Goal: Information Seeking & Learning: Check status

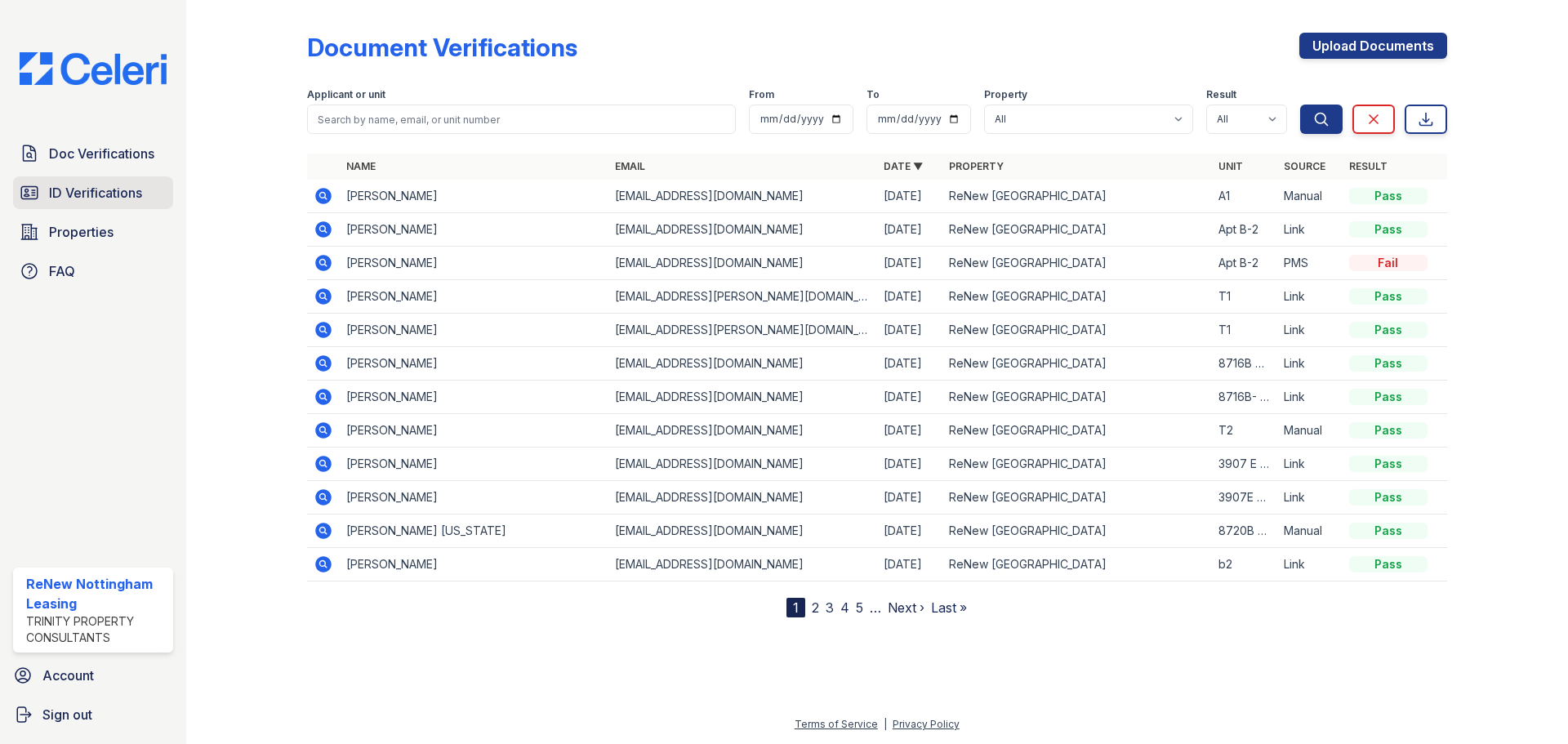
click at [101, 179] on link "ID Verifications" at bounding box center [92, 192] width 160 height 33
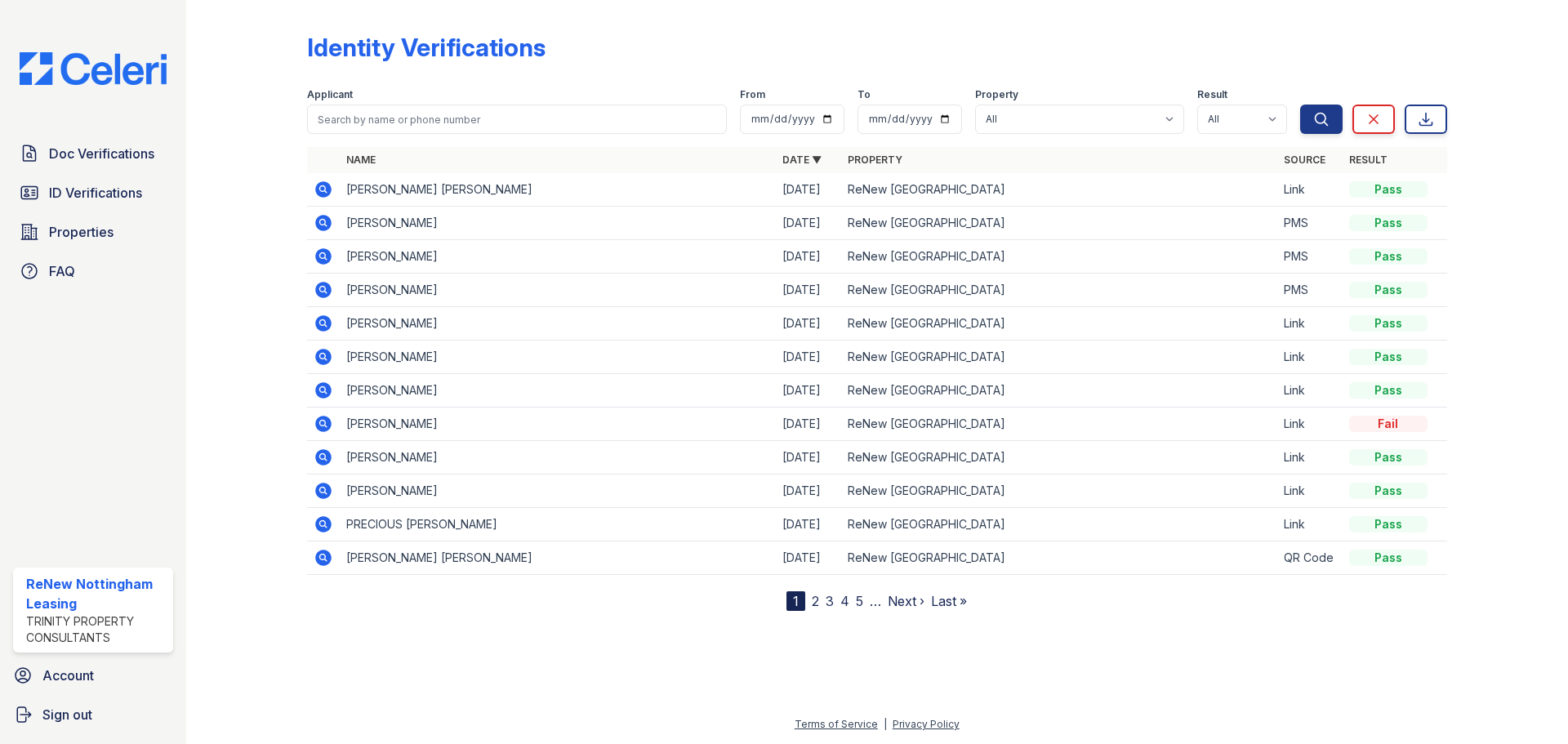
click at [815, 601] on link "2" at bounding box center [815, 600] width 7 height 16
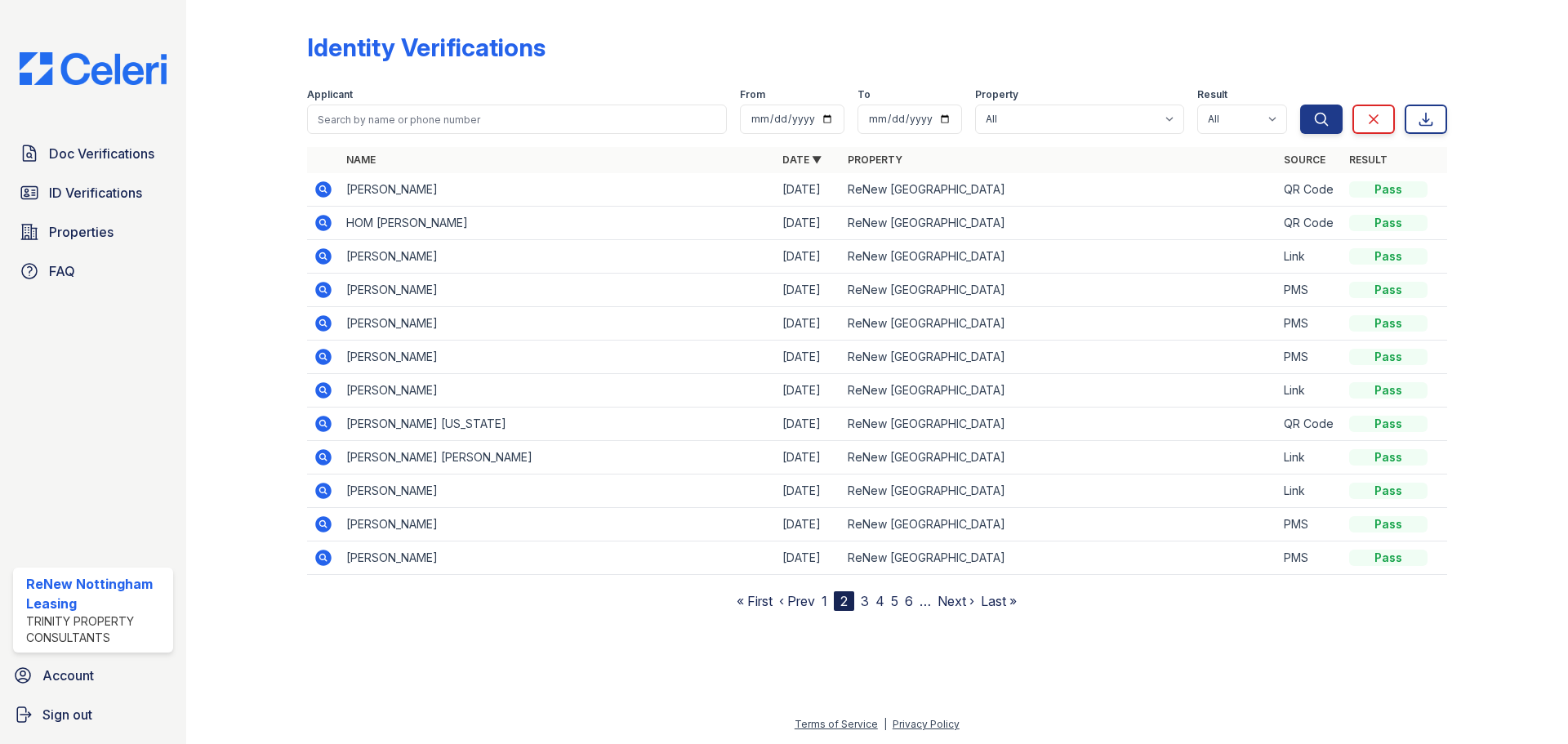
click at [815, 595] on link "‹ Prev" at bounding box center [797, 600] width 35 height 16
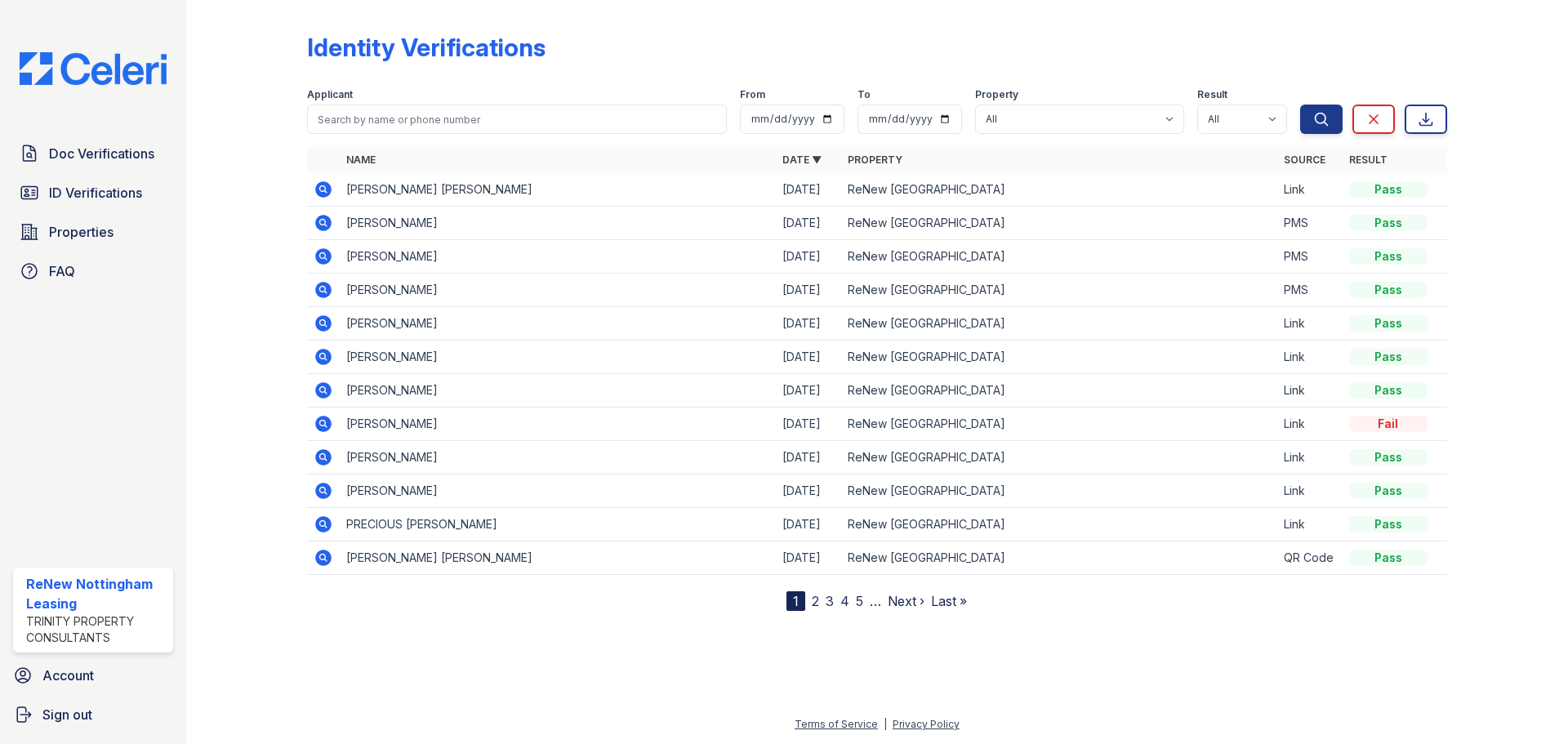
click at [813, 603] on link "2" at bounding box center [815, 600] width 7 height 16
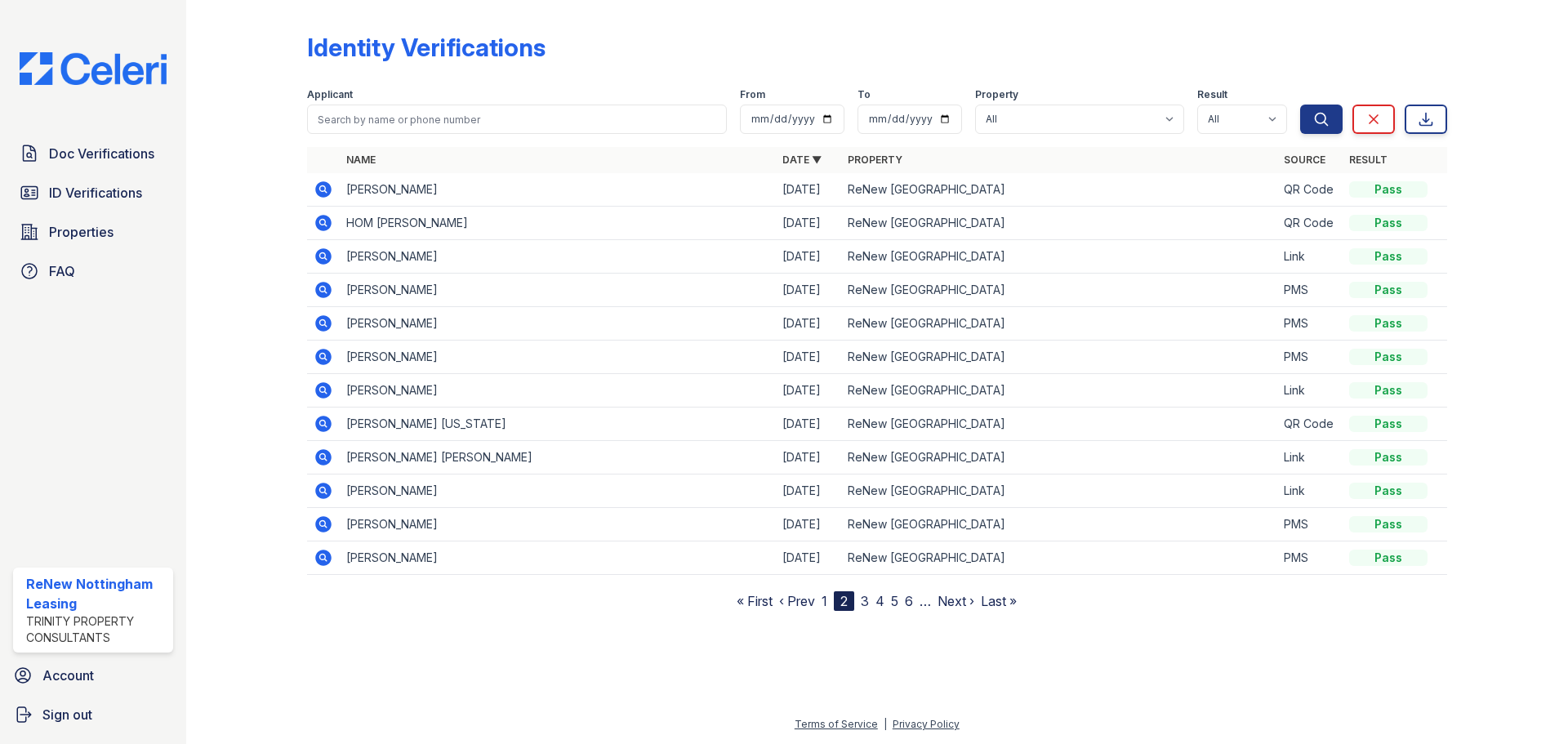
click at [318, 324] on icon at bounding box center [322, 322] width 16 height 16
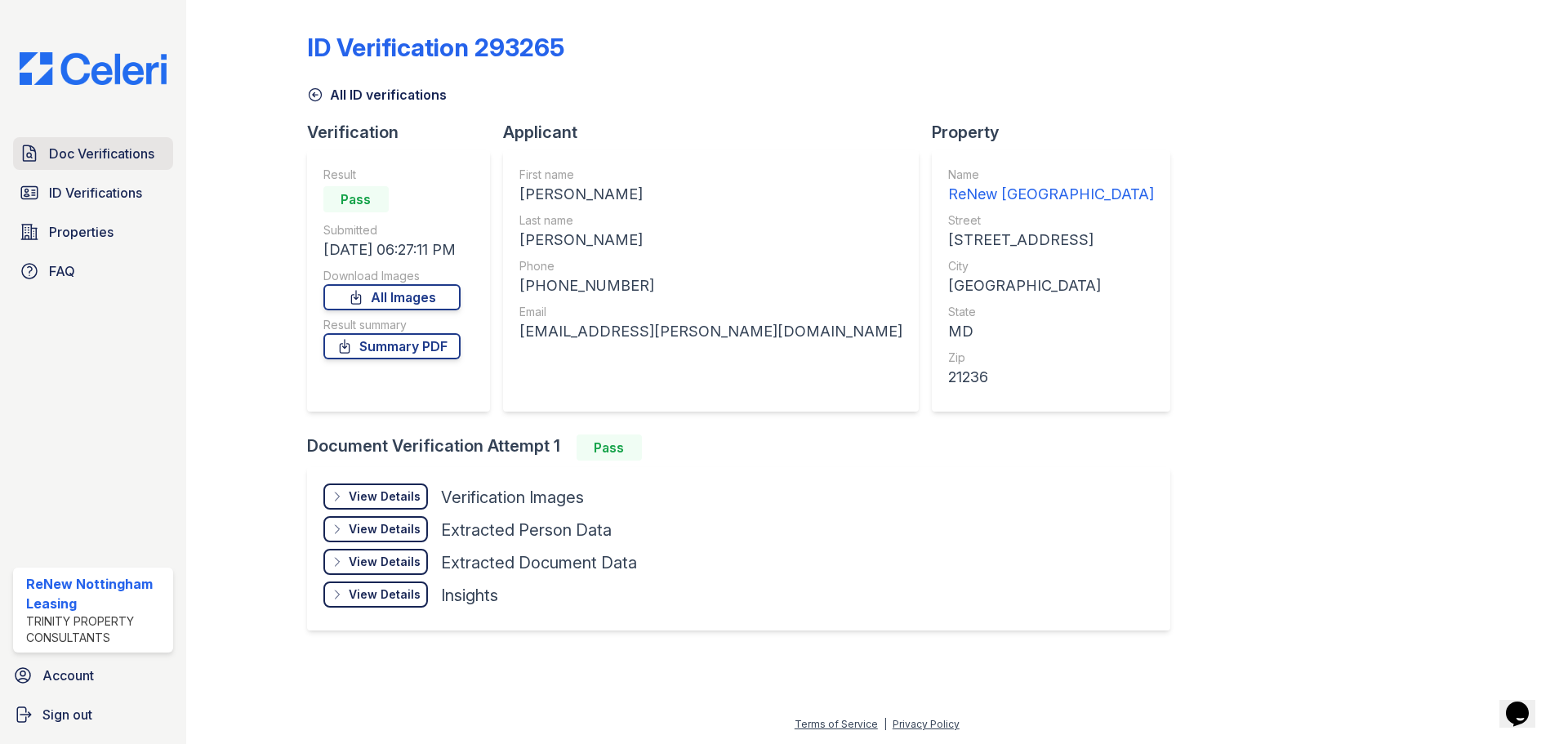
click at [121, 159] on span "Doc Verifications" at bounding box center [101, 153] width 106 height 20
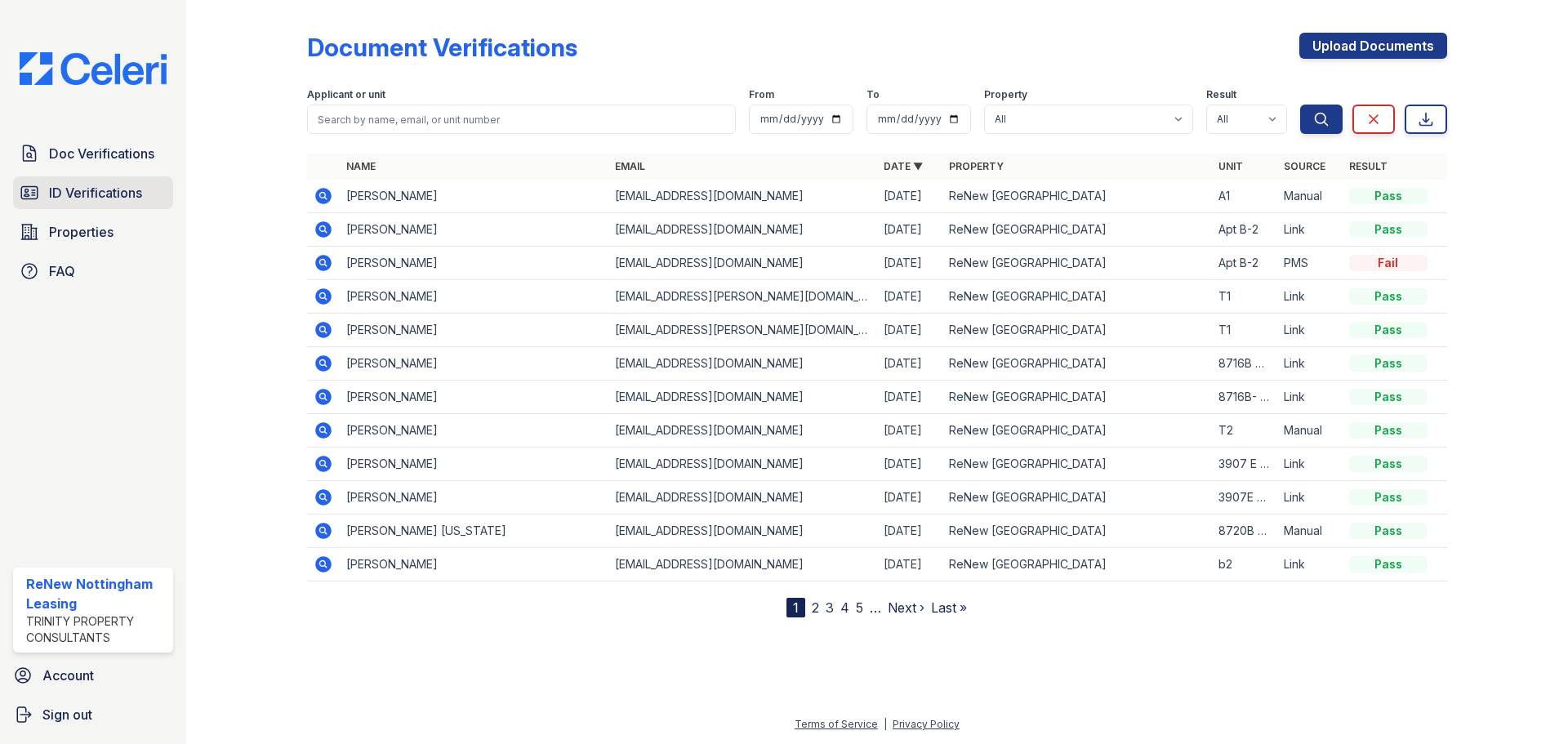
click at [127, 185] on span "ID Verifications" at bounding box center [95, 192] width 93 height 20
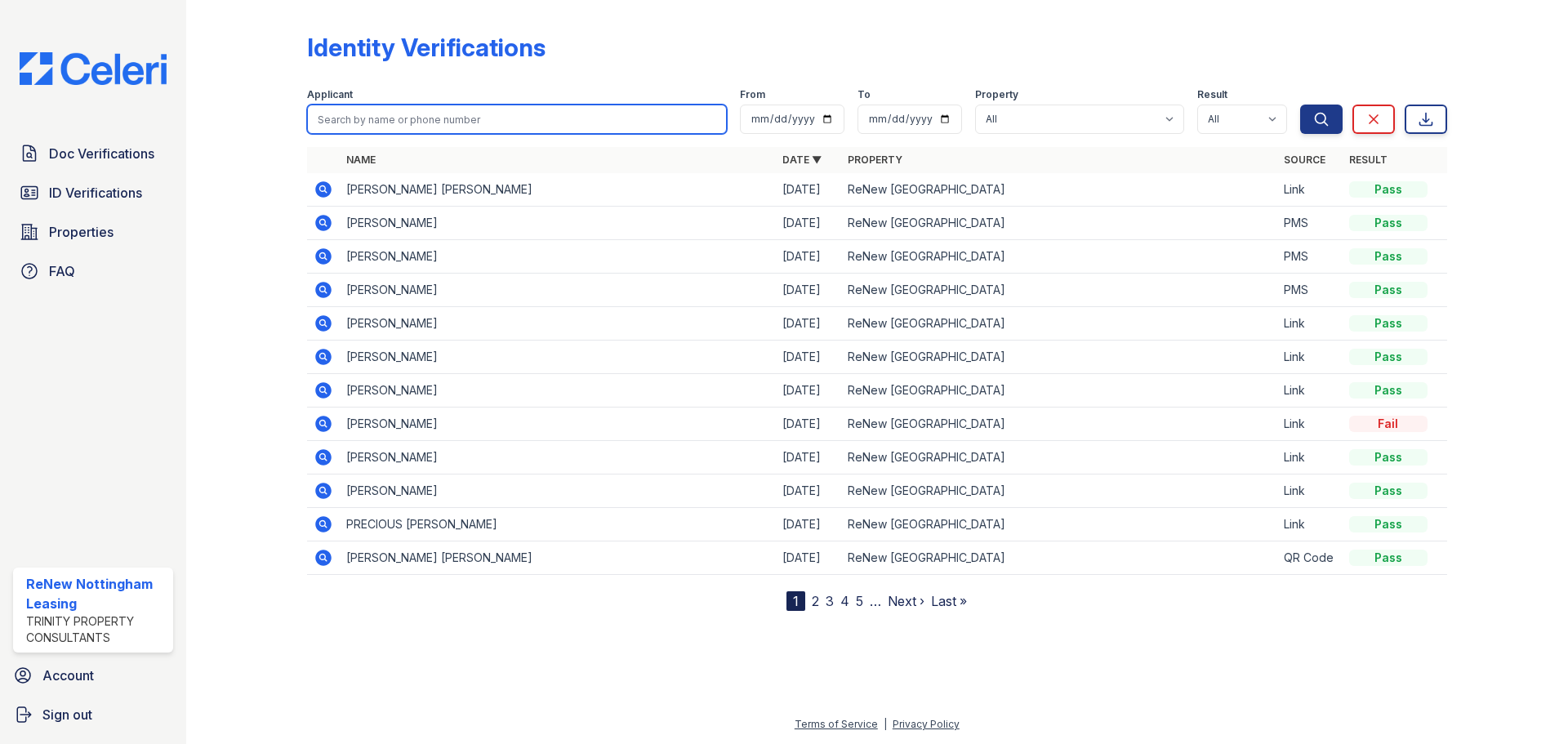
click at [387, 114] on input "search" at bounding box center [516, 119] width 419 height 29
click at [576, 119] on input "search" at bounding box center [516, 119] width 419 height 29
type input "norberto"
click at [1300, 105] on button "Search" at bounding box center [1321, 119] width 42 height 29
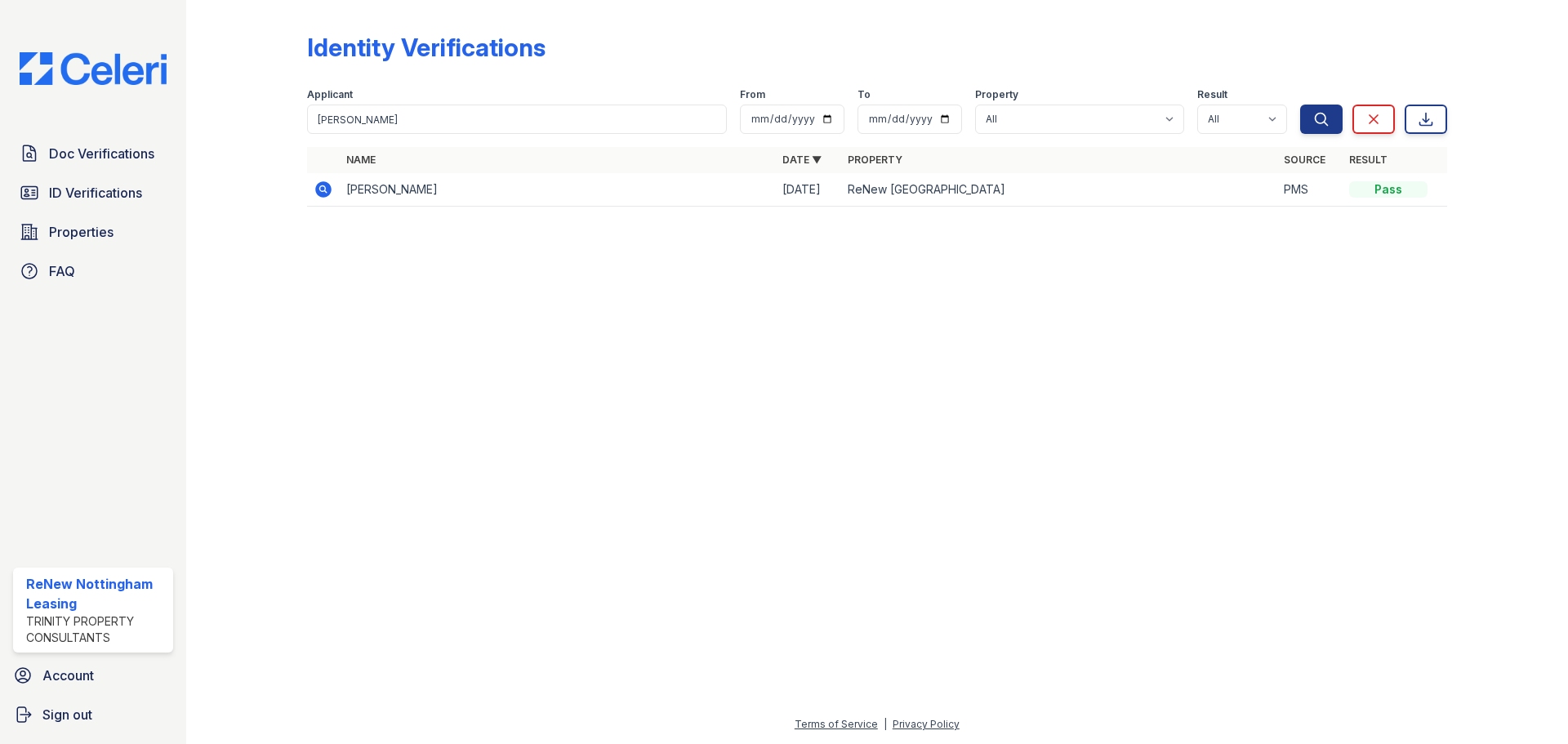
click at [321, 192] on icon at bounding box center [322, 189] width 16 height 16
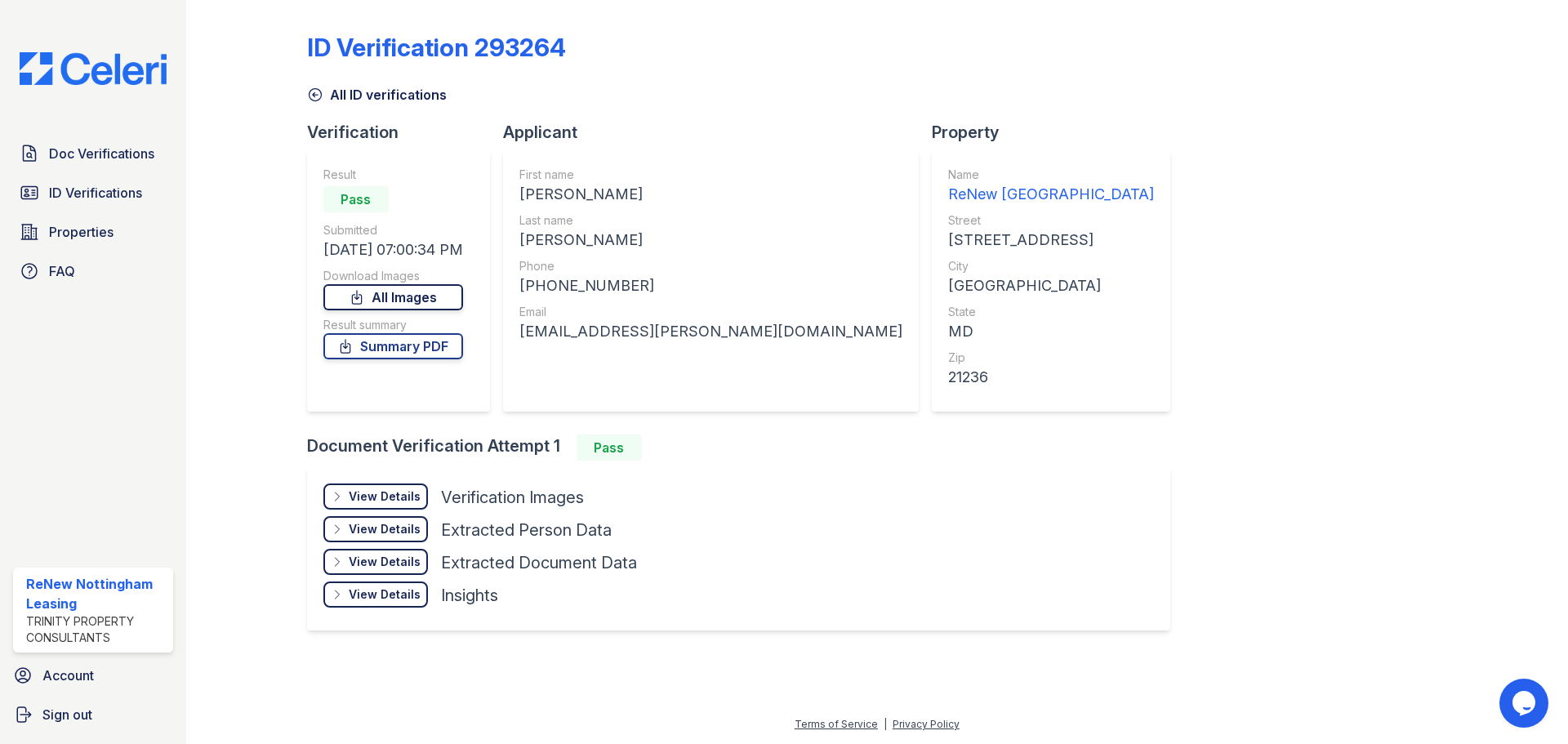
click at [386, 289] on link "All Images" at bounding box center [393, 297] width 140 height 26
click at [1086, 216] on div "ID Verification 293264 All ID verifications Verification Result Pass Submitted …" at bounding box center [877, 330] width 1140 height 646
click at [365, 289] on icon at bounding box center [356, 297] width 16 height 16
click at [1387, 74] on div "ID Verification 293264" at bounding box center [877, 53] width 1140 height 42
click at [99, 156] on span "Doc Verifications" at bounding box center [101, 153] width 106 height 20
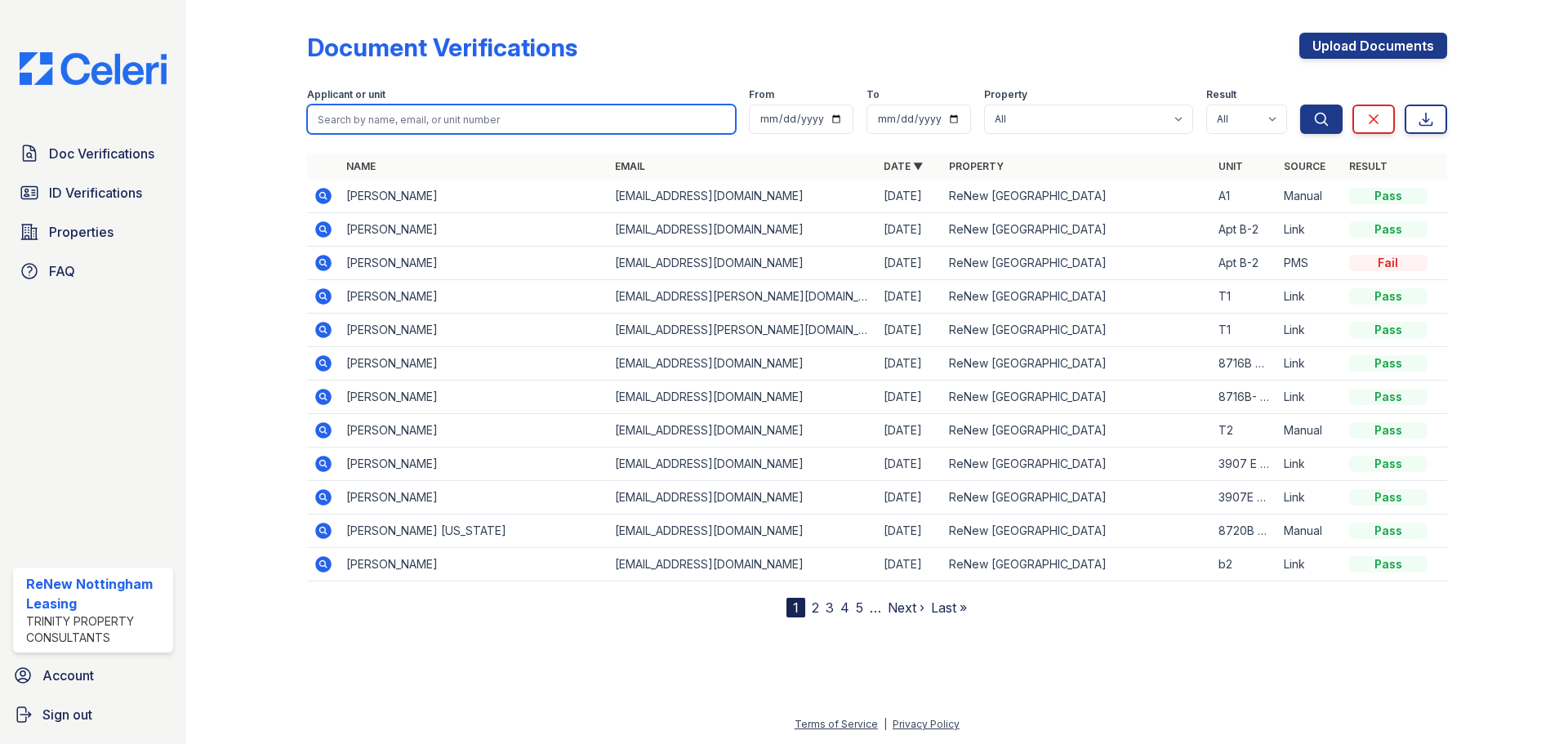
click at [366, 119] on input "search" at bounding box center [521, 119] width 429 height 29
type input "nor"
click at [1300, 105] on button "Search" at bounding box center [1321, 119] width 42 height 29
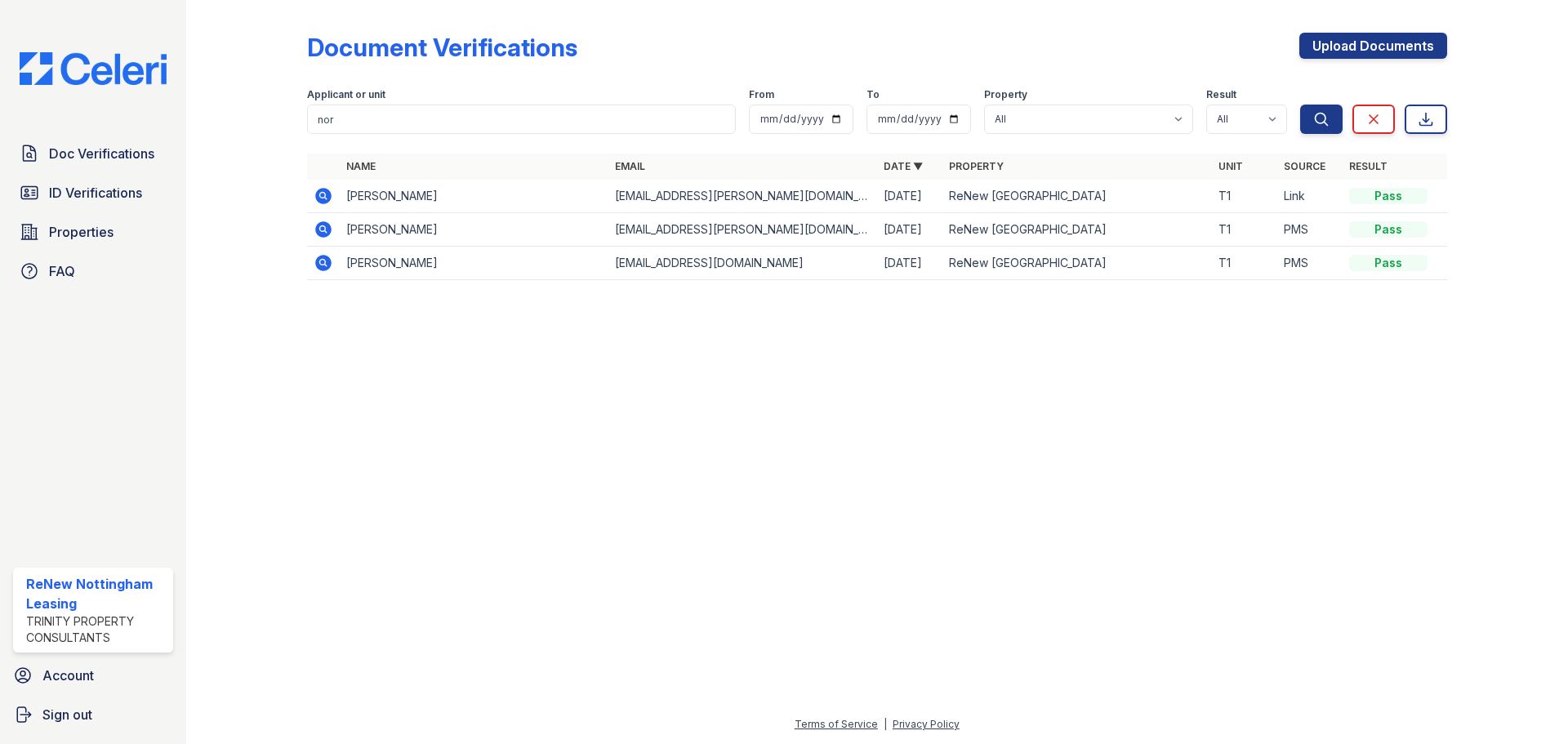
click at [323, 191] on icon at bounding box center [322, 195] width 16 height 16
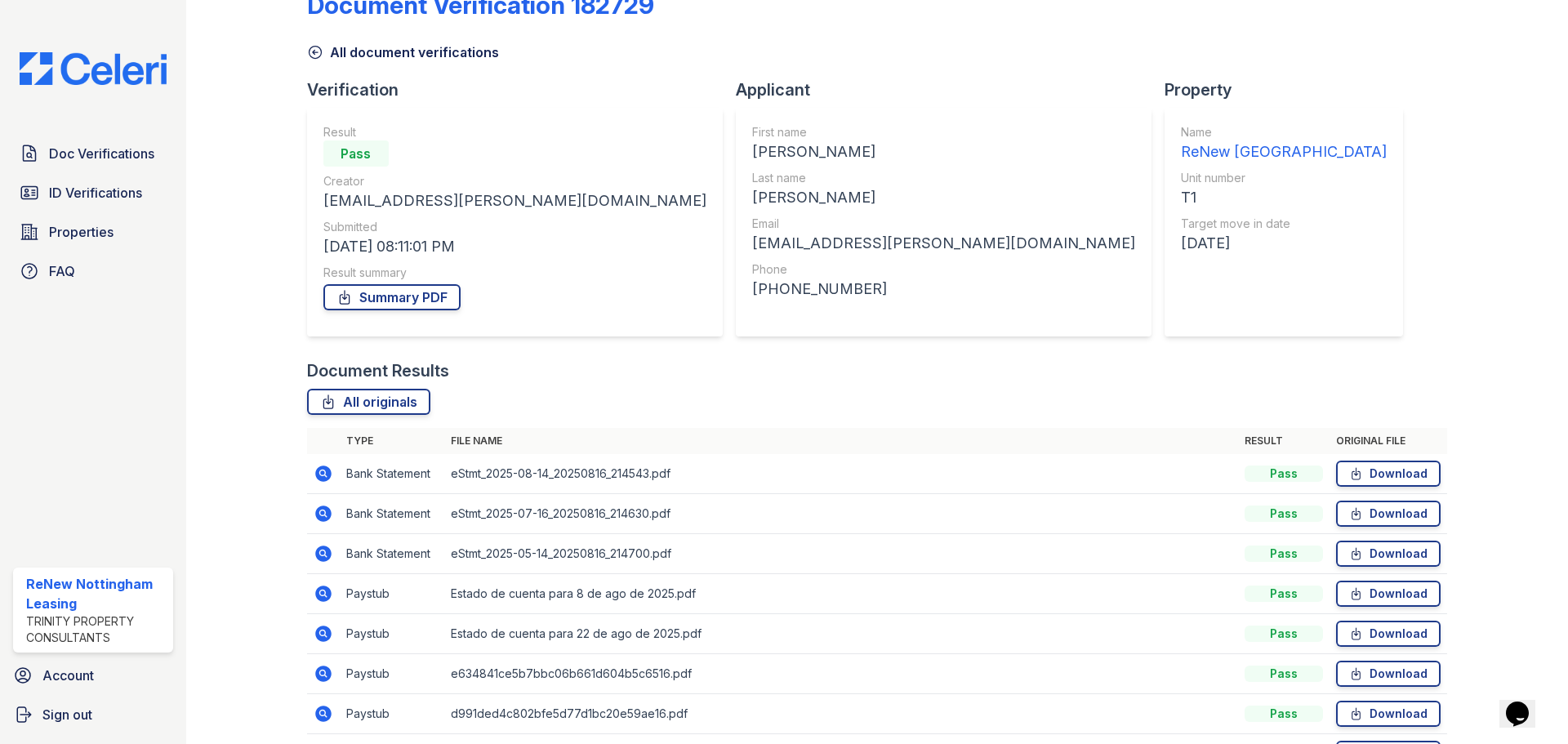
scroll to position [81, 0]
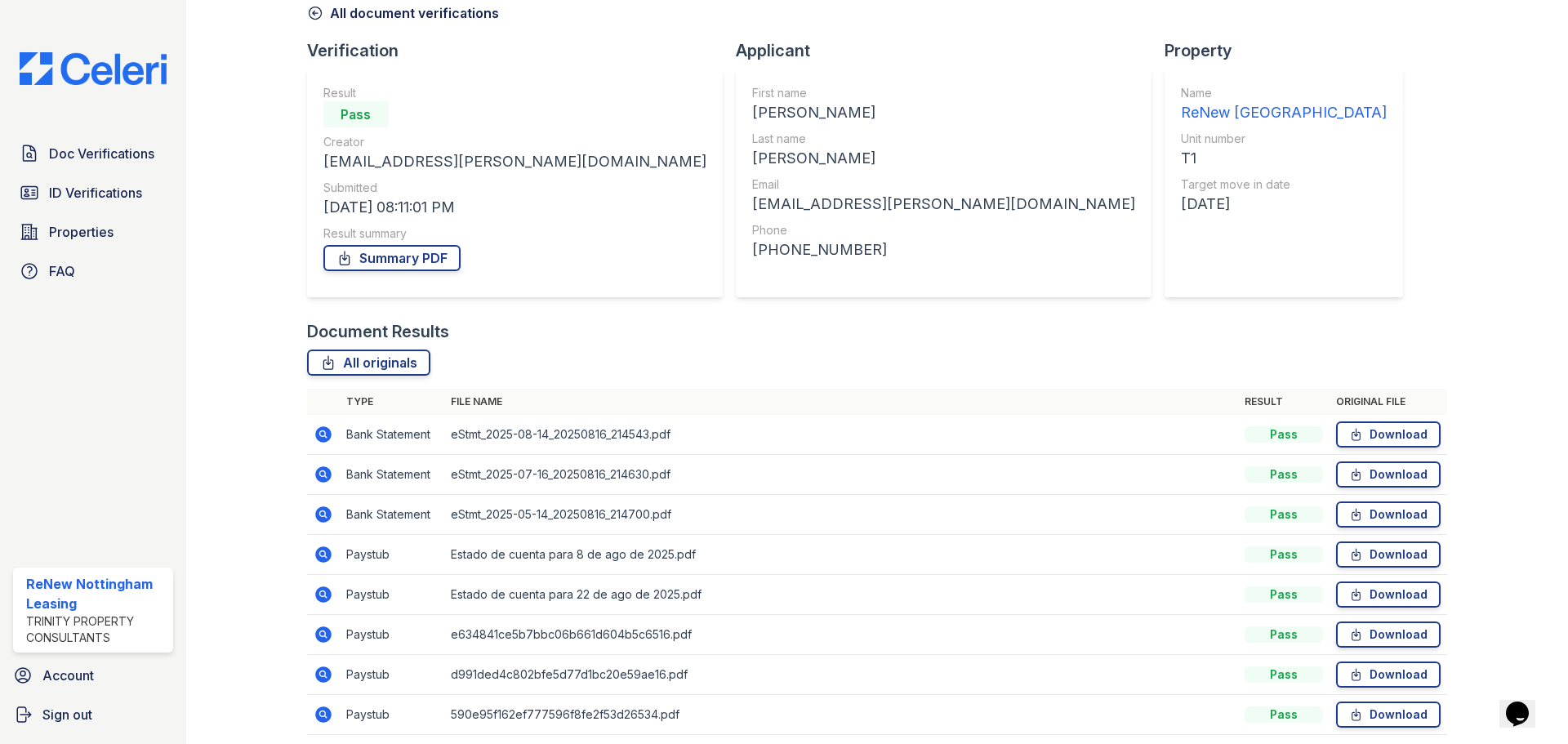
click at [321, 596] on icon at bounding box center [323, 594] width 20 height 20
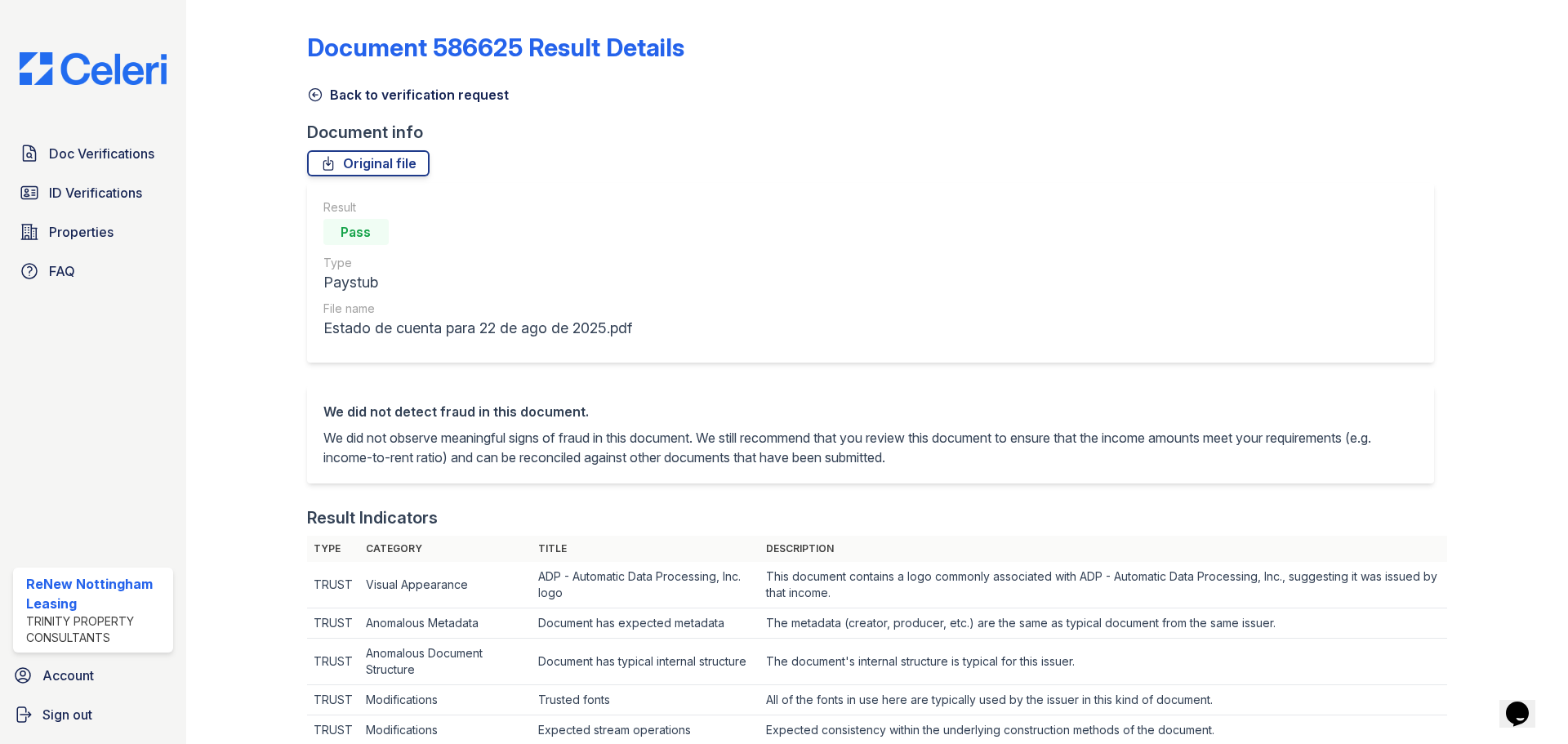
click at [315, 90] on icon at bounding box center [315, 94] width 16 height 16
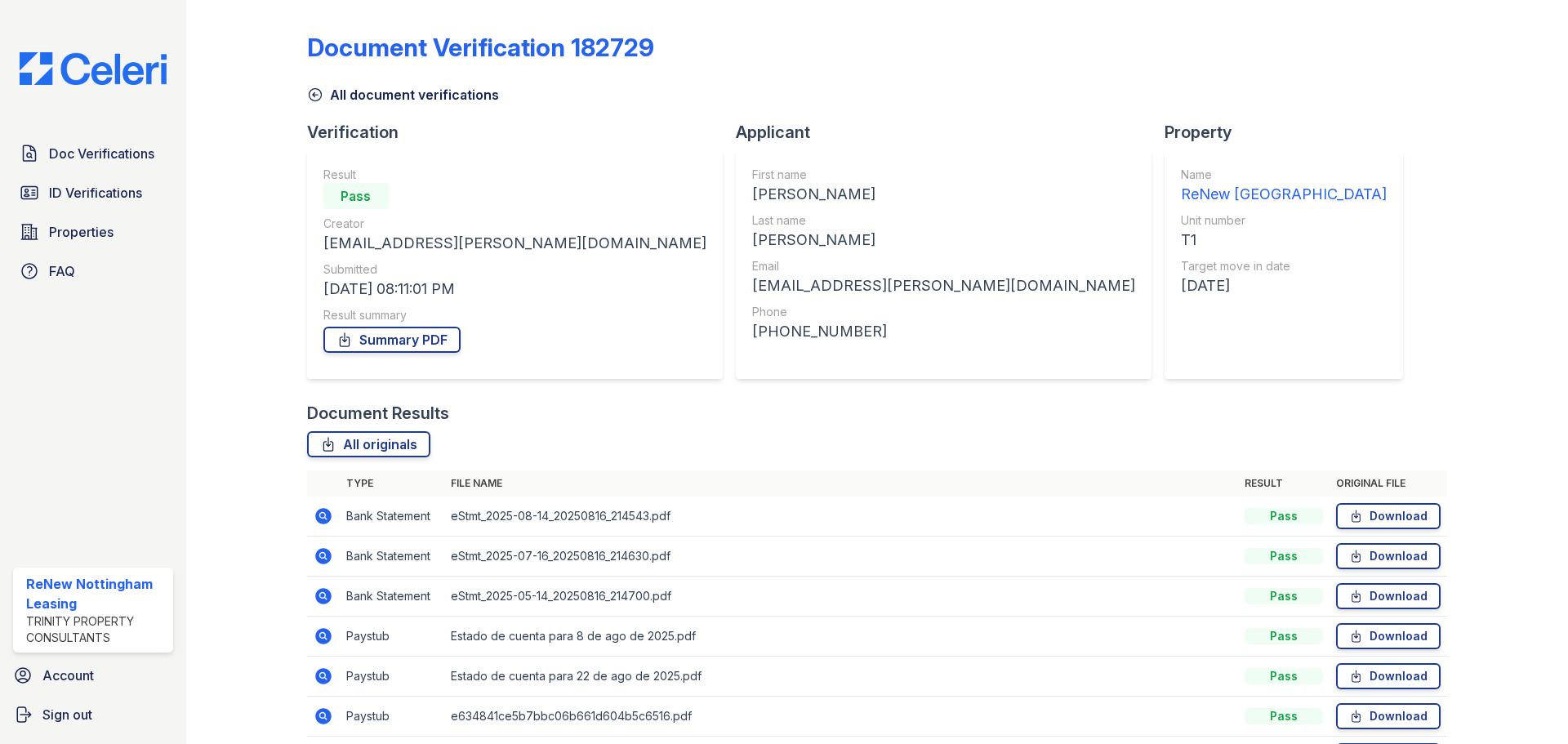
click at [314, 509] on icon at bounding box center [323, 515] width 20 height 20
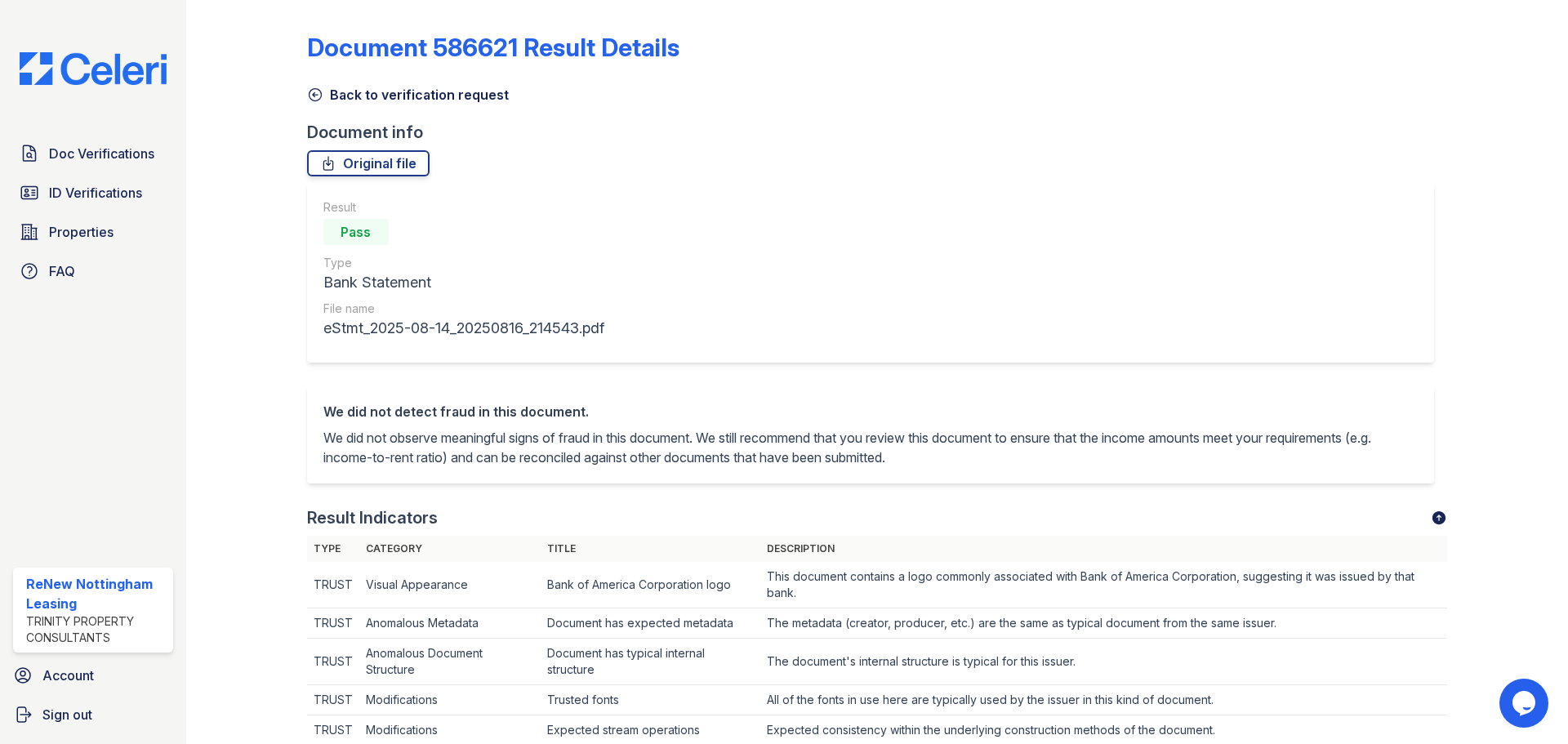
click at [320, 95] on icon at bounding box center [314, 94] width 12 height 12
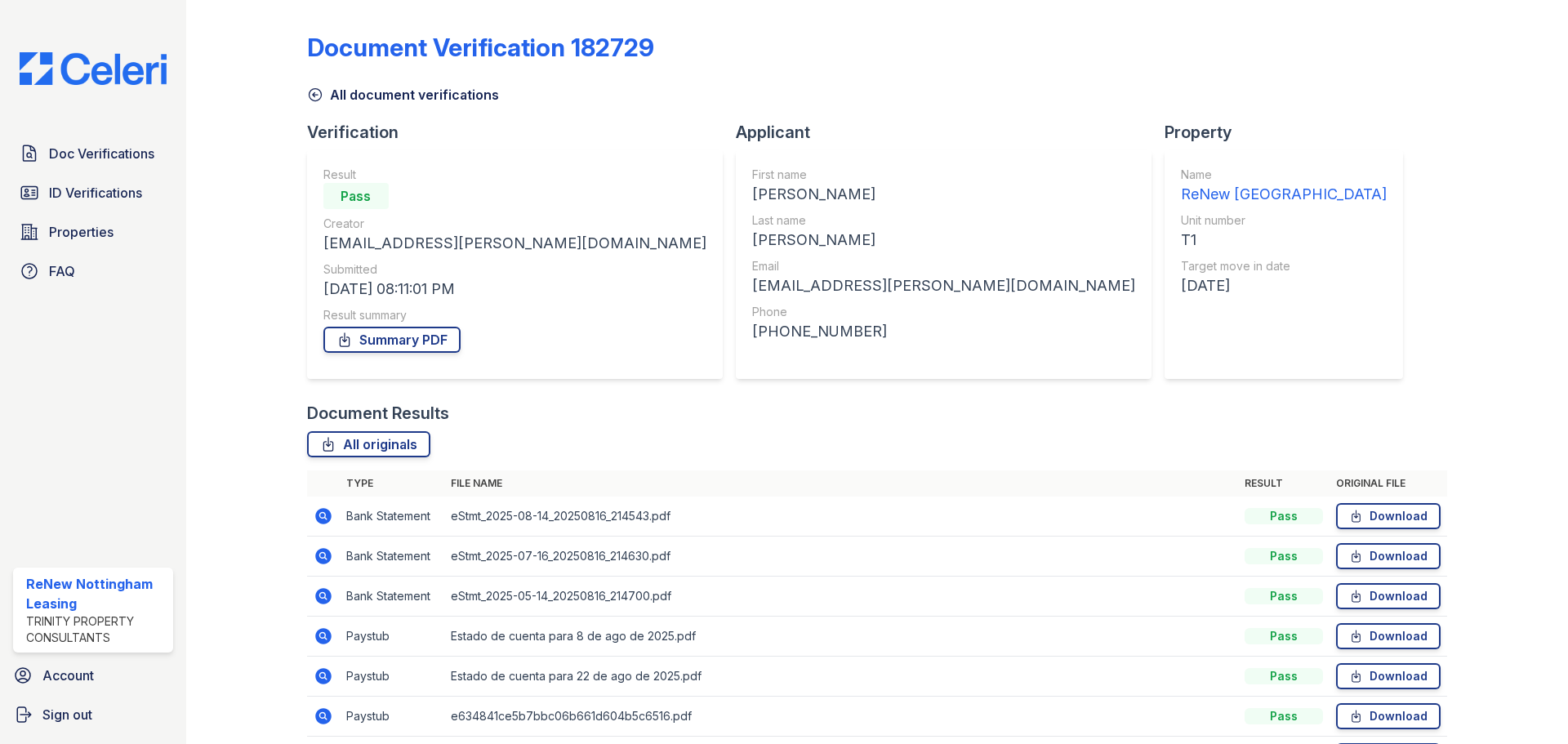
scroll to position [145, 0]
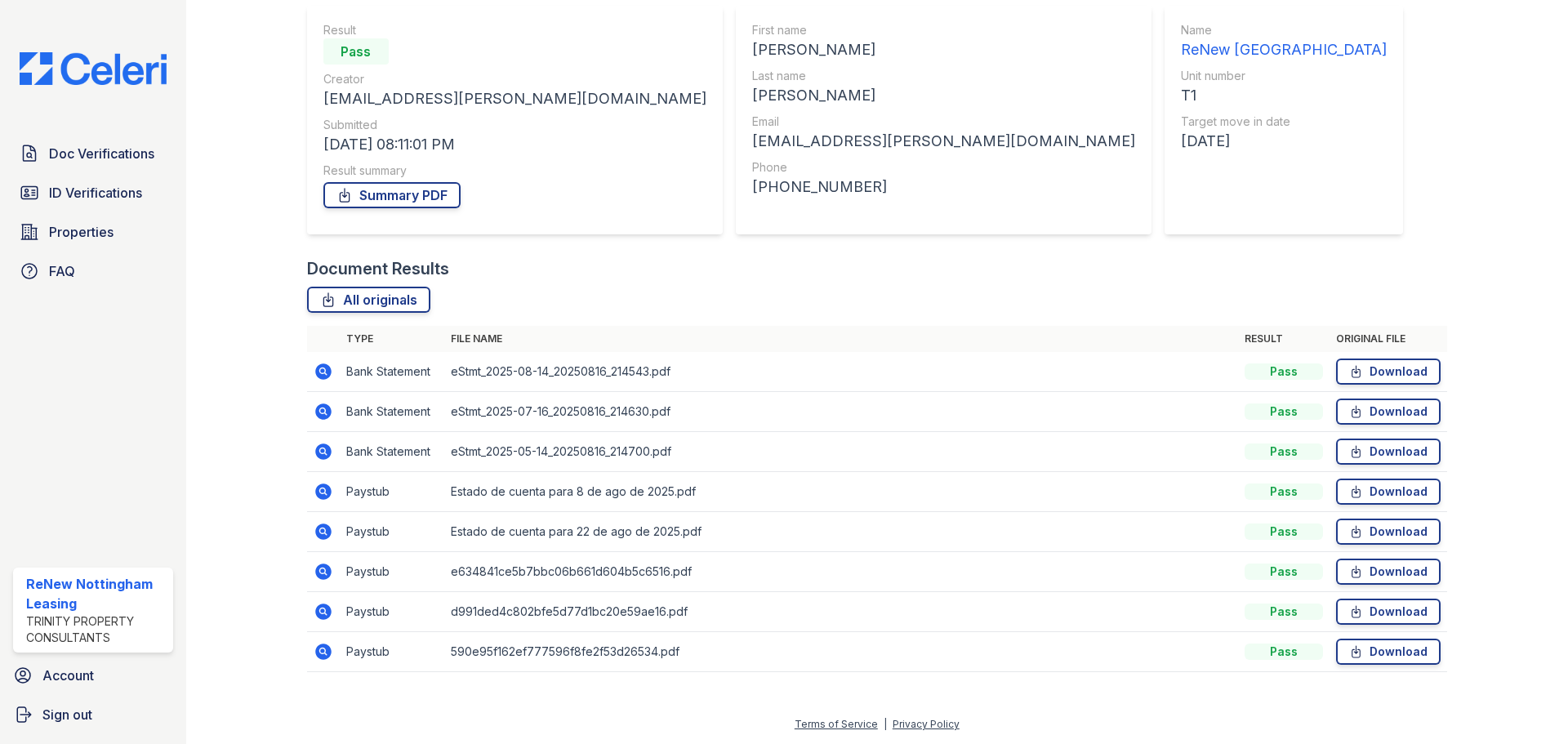
click at [325, 527] on icon at bounding box center [322, 530] width 16 height 16
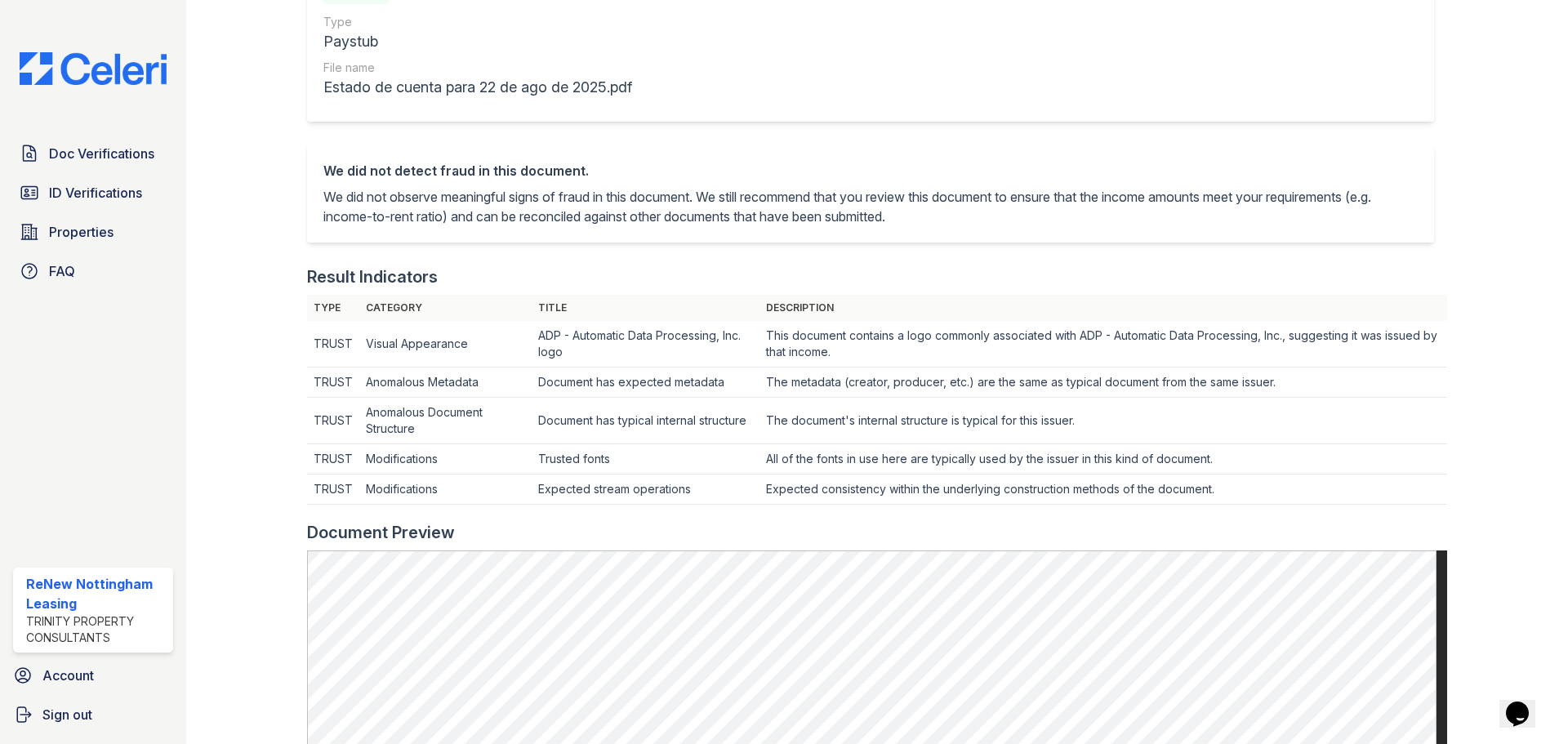
scroll to position [81, 0]
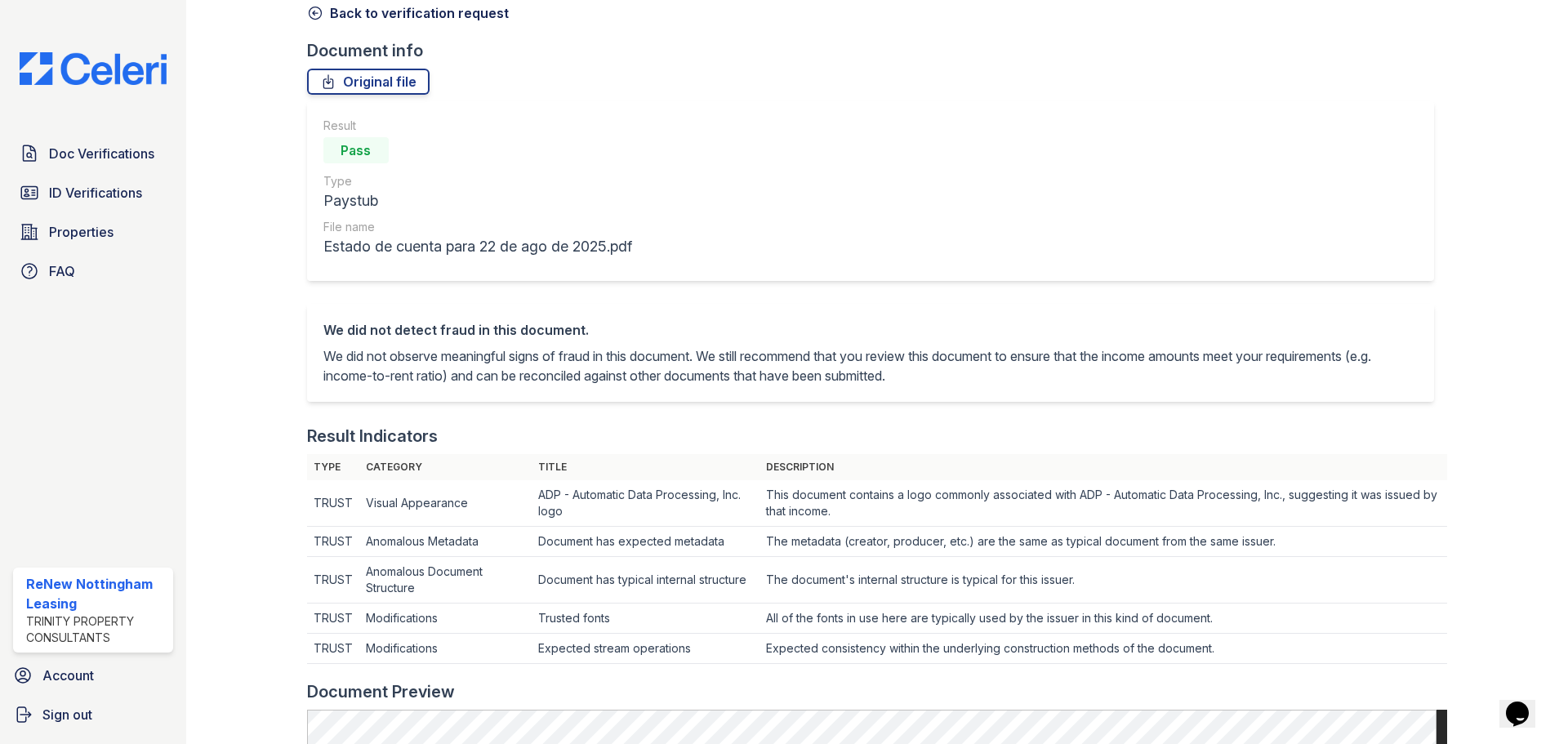
click at [310, 13] on icon at bounding box center [315, 12] width 16 height 16
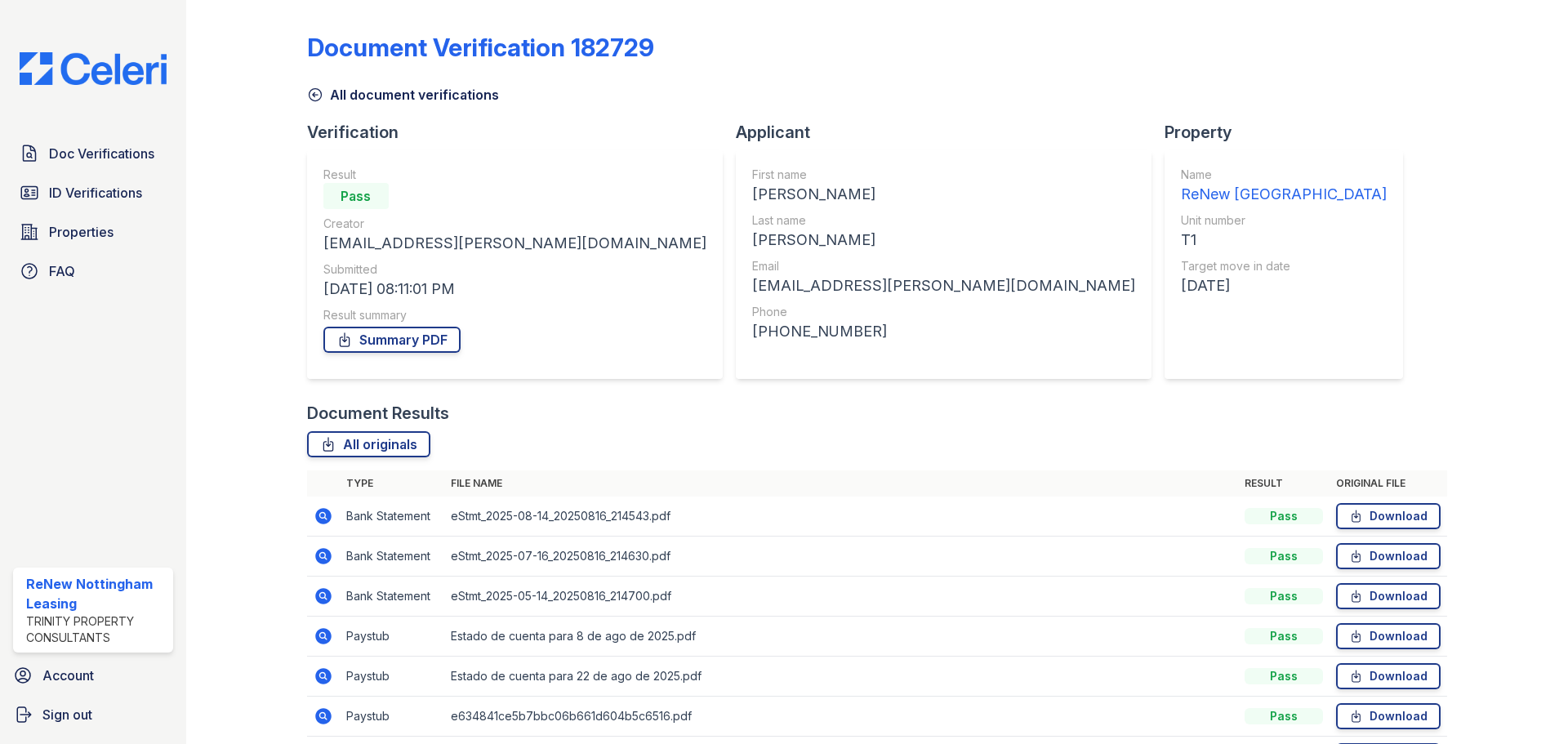
scroll to position [145, 0]
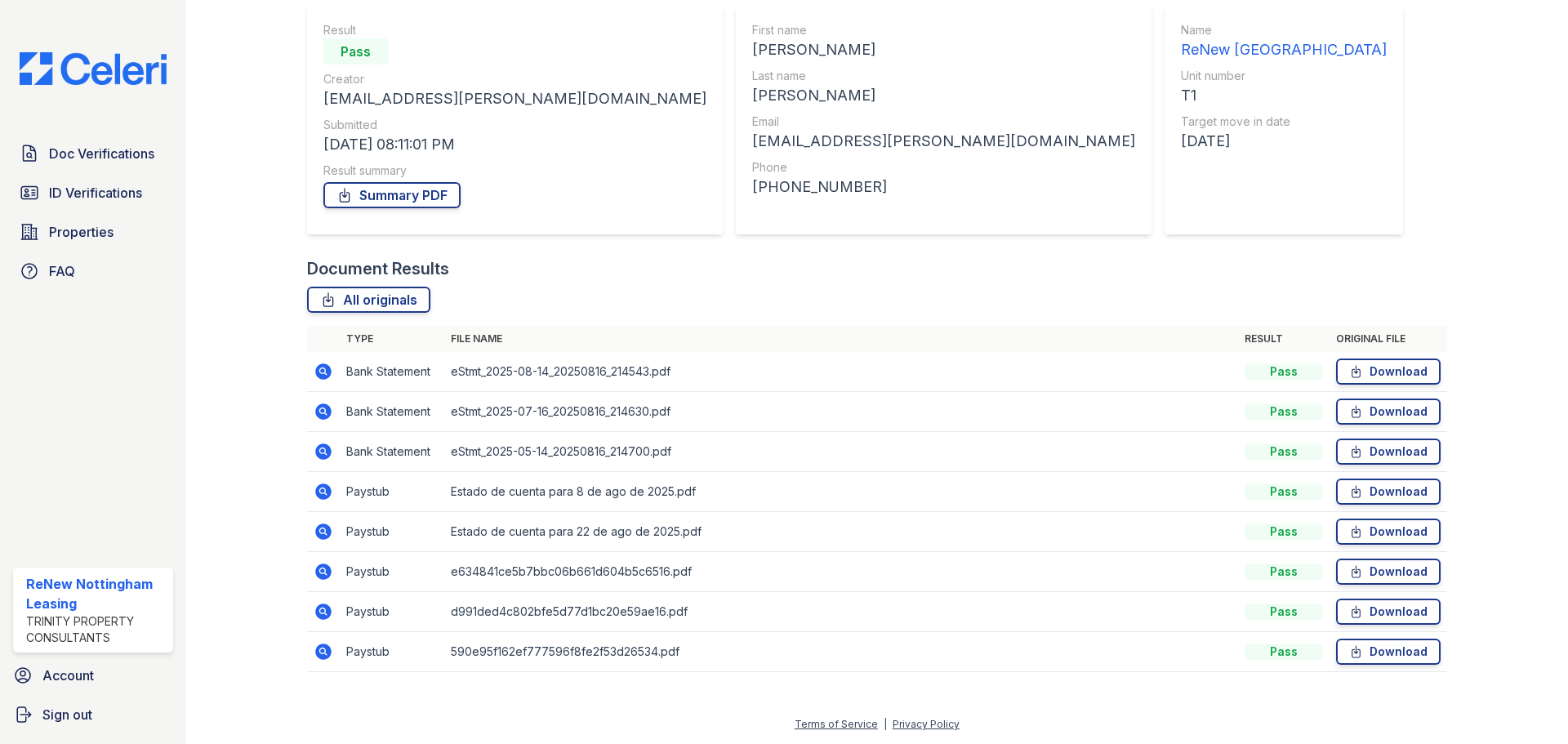
click at [321, 569] on icon at bounding box center [323, 571] width 20 height 20
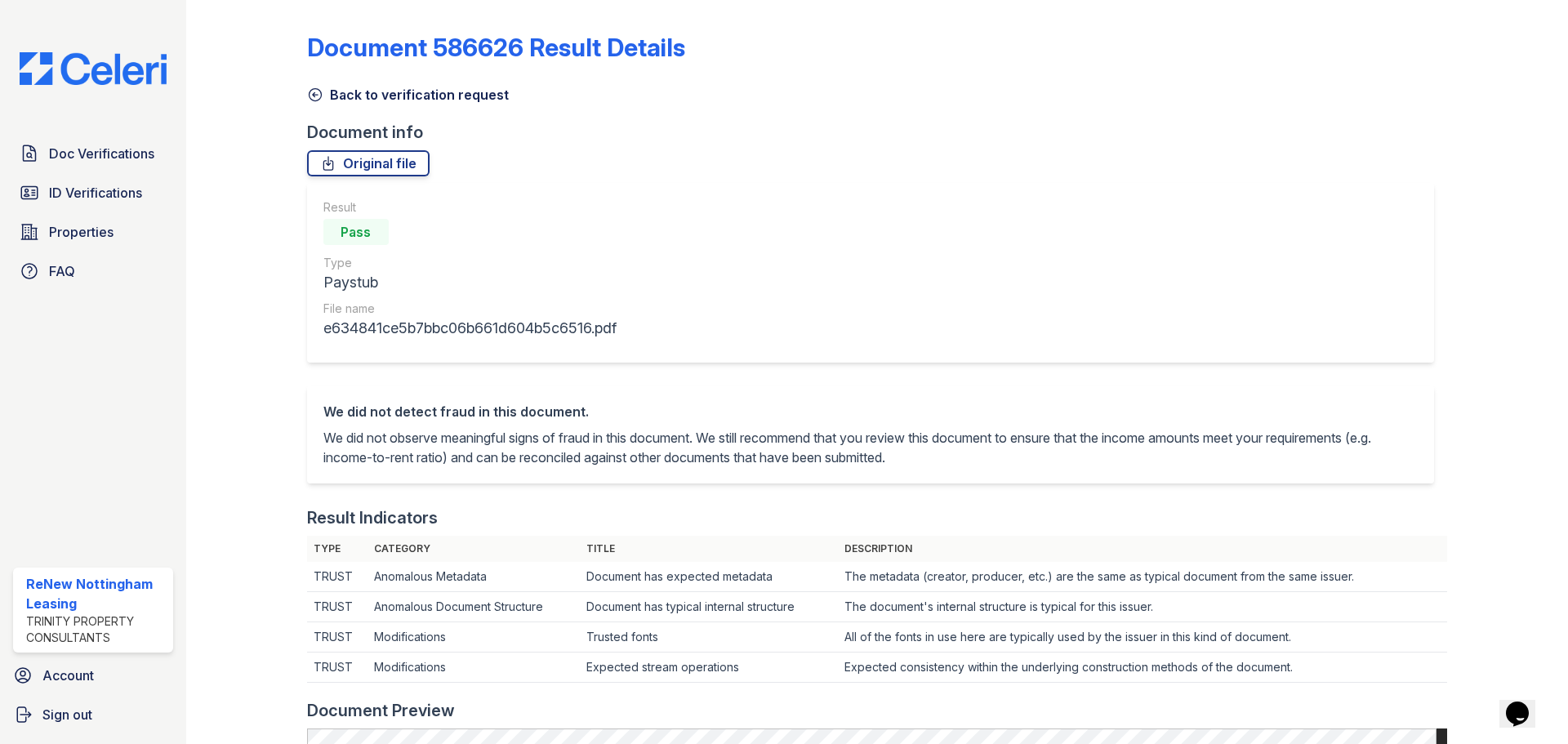
click at [307, 90] on icon at bounding box center [315, 94] width 16 height 16
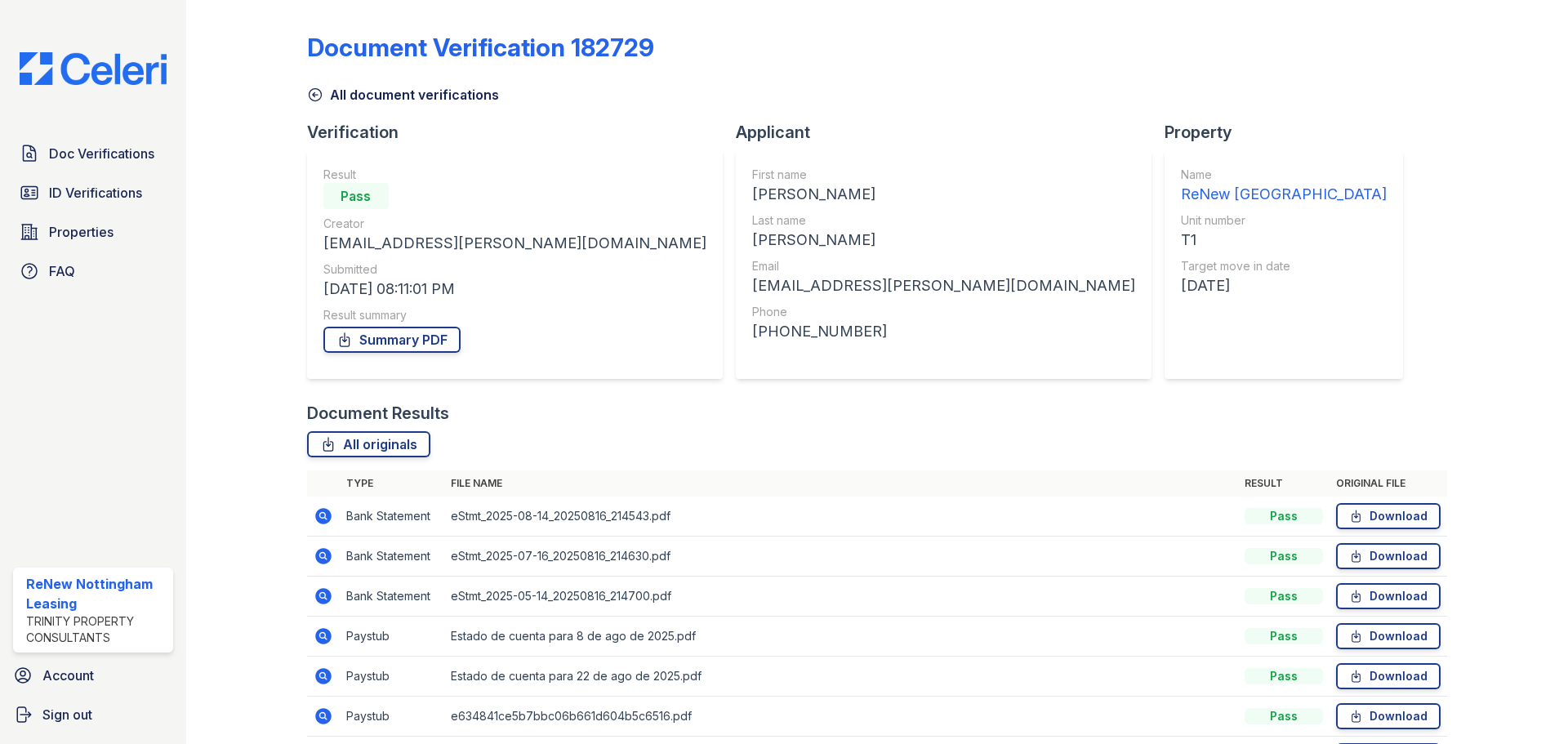
click at [307, 90] on icon at bounding box center [315, 94] width 16 height 16
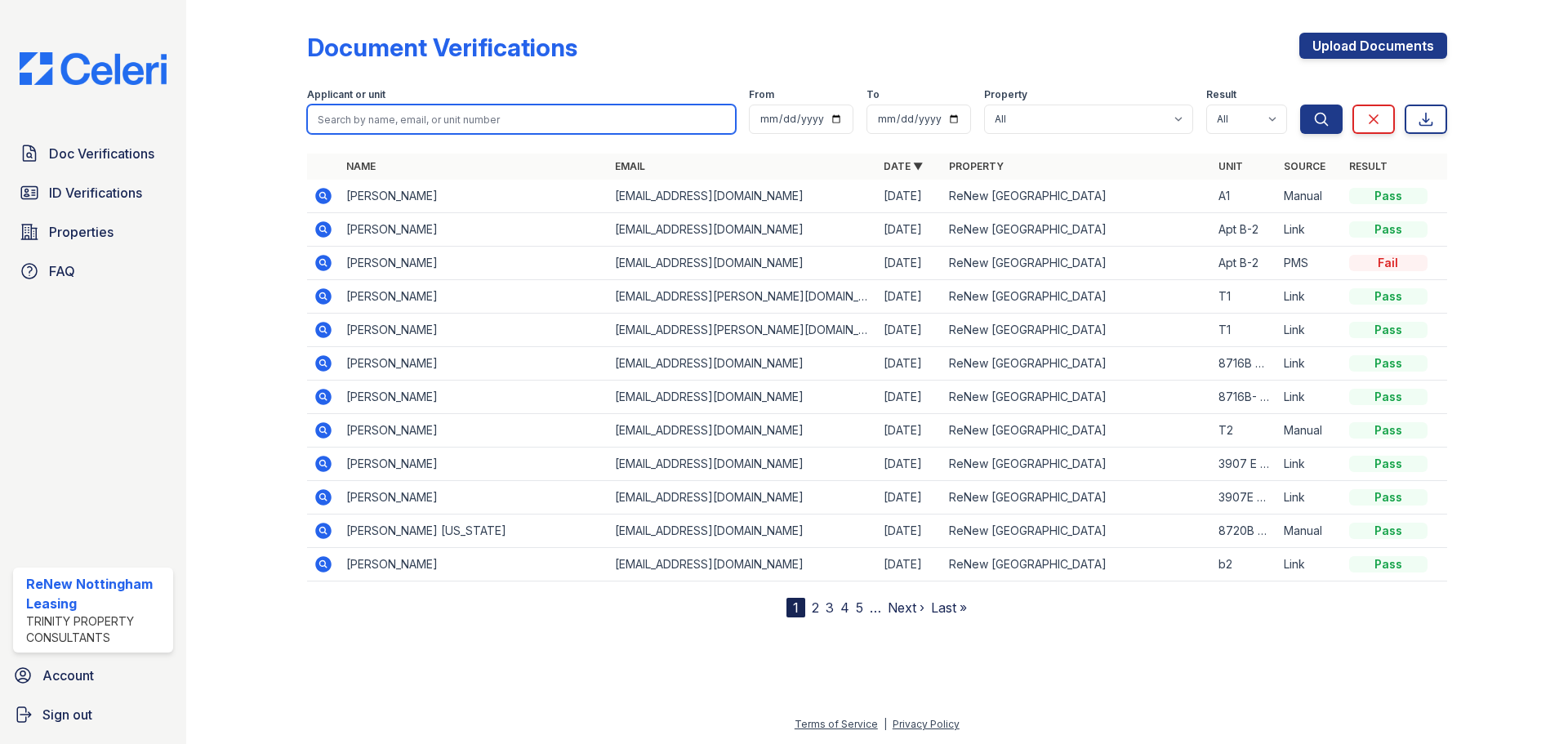
click at [391, 116] on input "search" at bounding box center [521, 119] width 429 height 29
type input "nor"
click at [1300, 105] on button "Search" at bounding box center [1321, 119] width 42 height 29
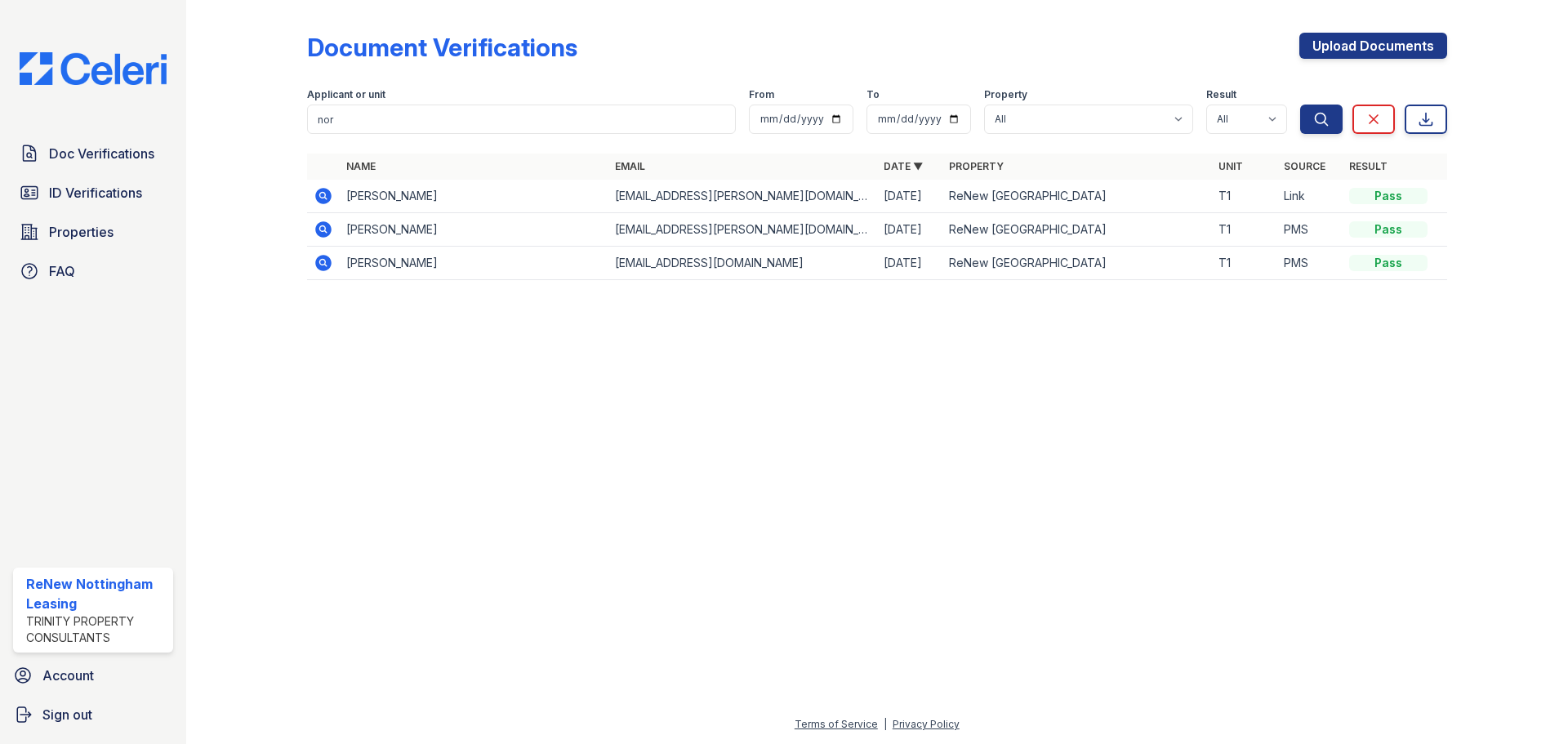
click at [327, 228] on icon at bounding box center [322, 229] width 16 height 16
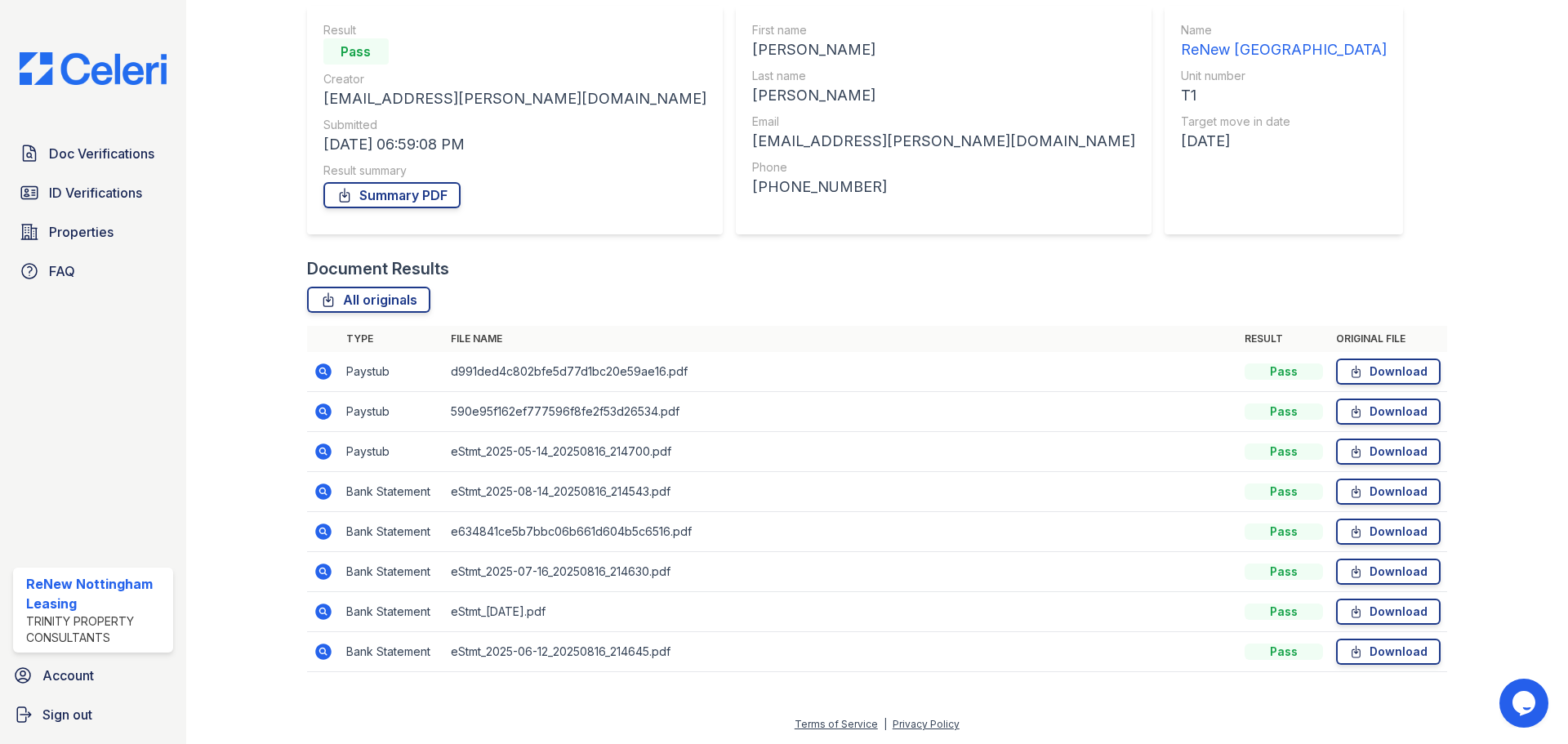
click at [325, 372] on icon at bounding box center [322, 371] width 16 height 16
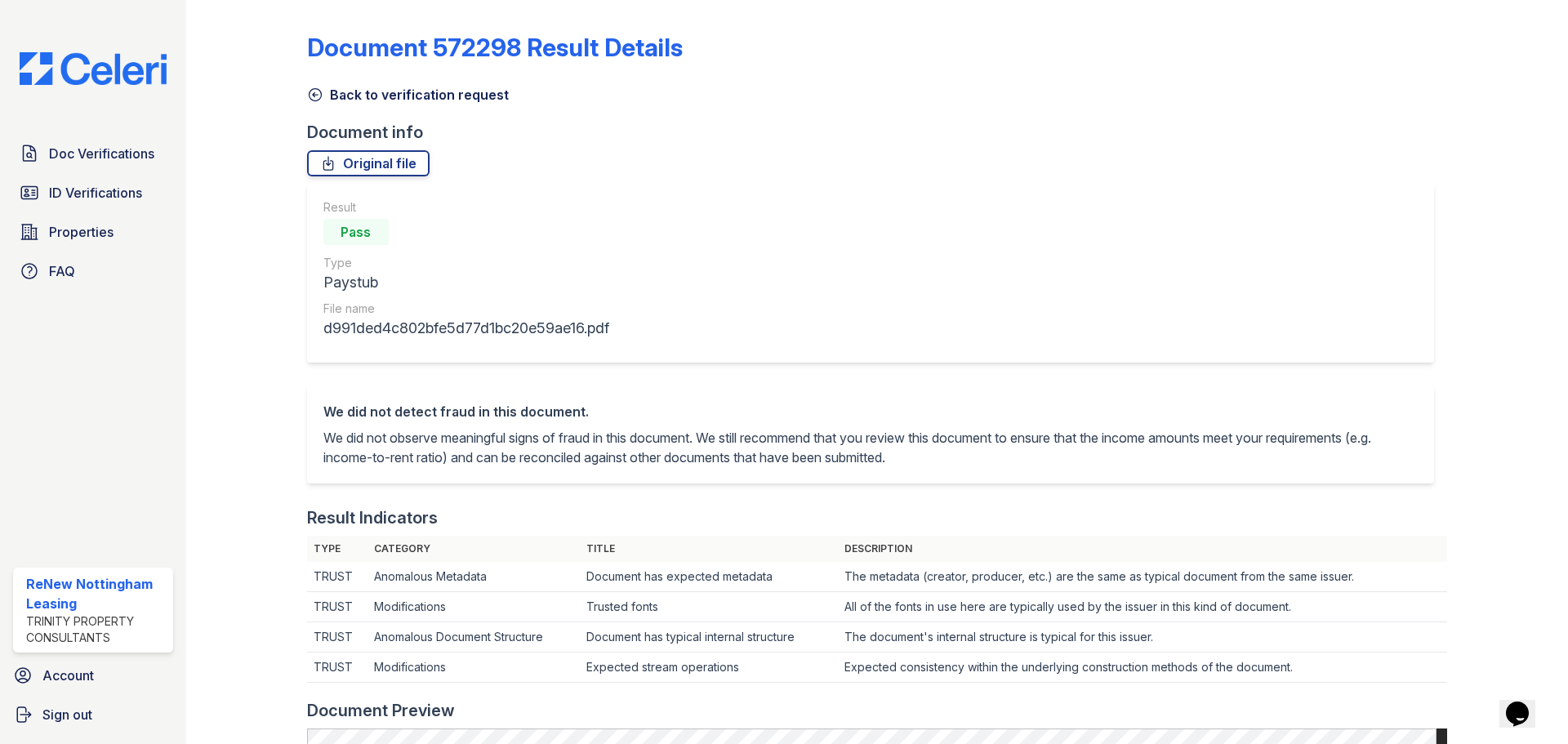
click at [320, 94] on icon at bounding box center [314, 94] width 12 height 12
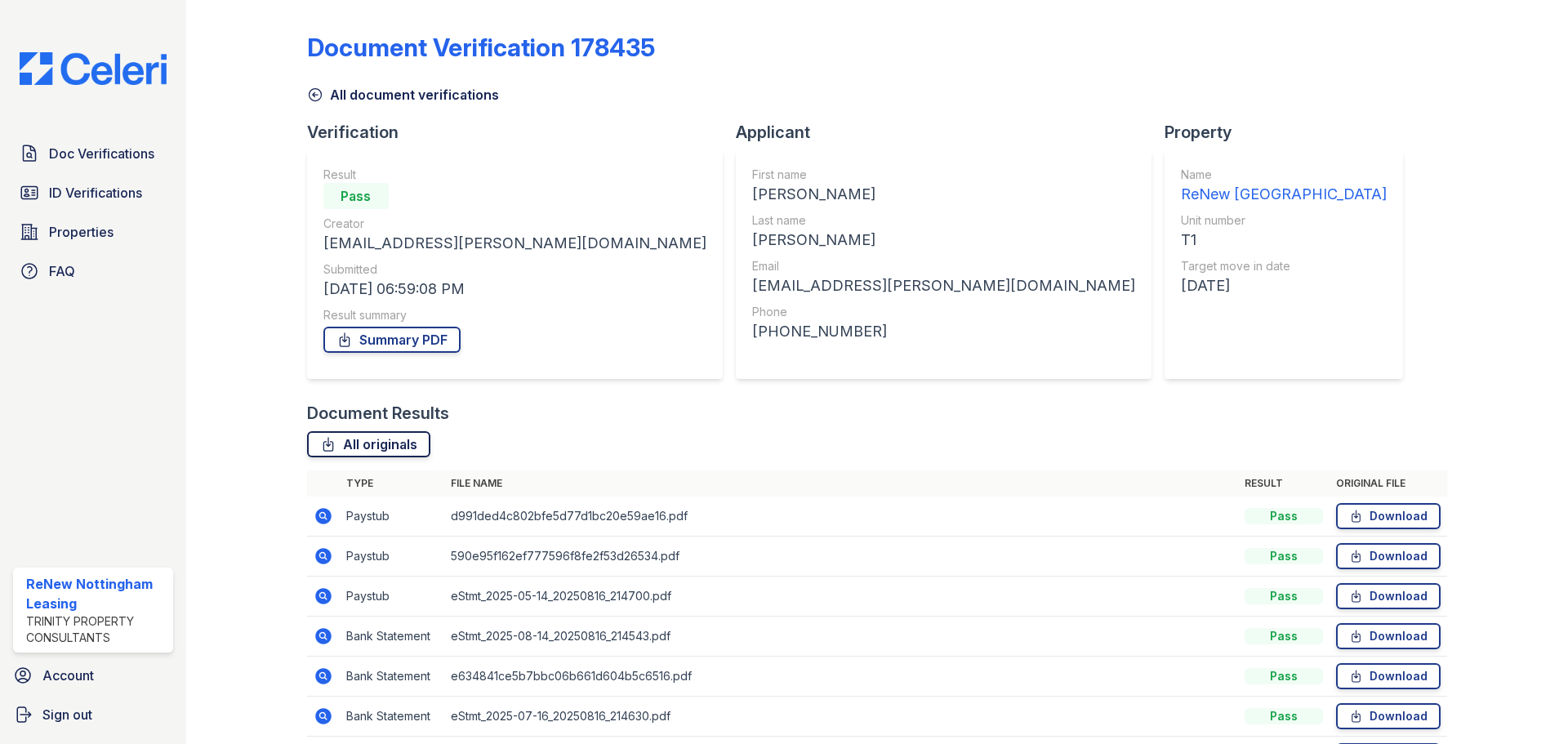
click at [367, 437] on link "All originals" at bounding box center [369, 444] width 123 height 26
